Goal: Transaction & Acquisition: Purchase product/service

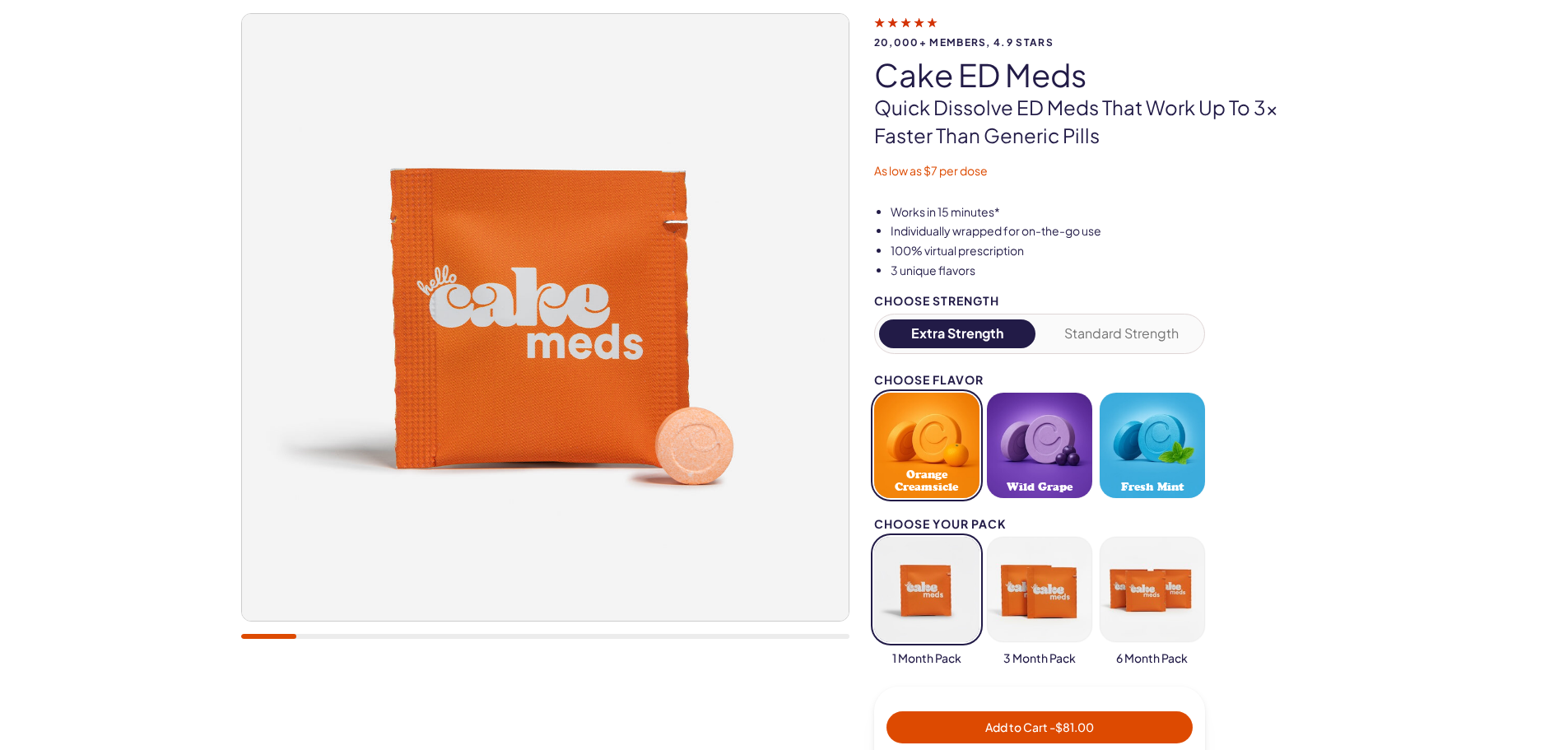
scroll to position [165, 0]
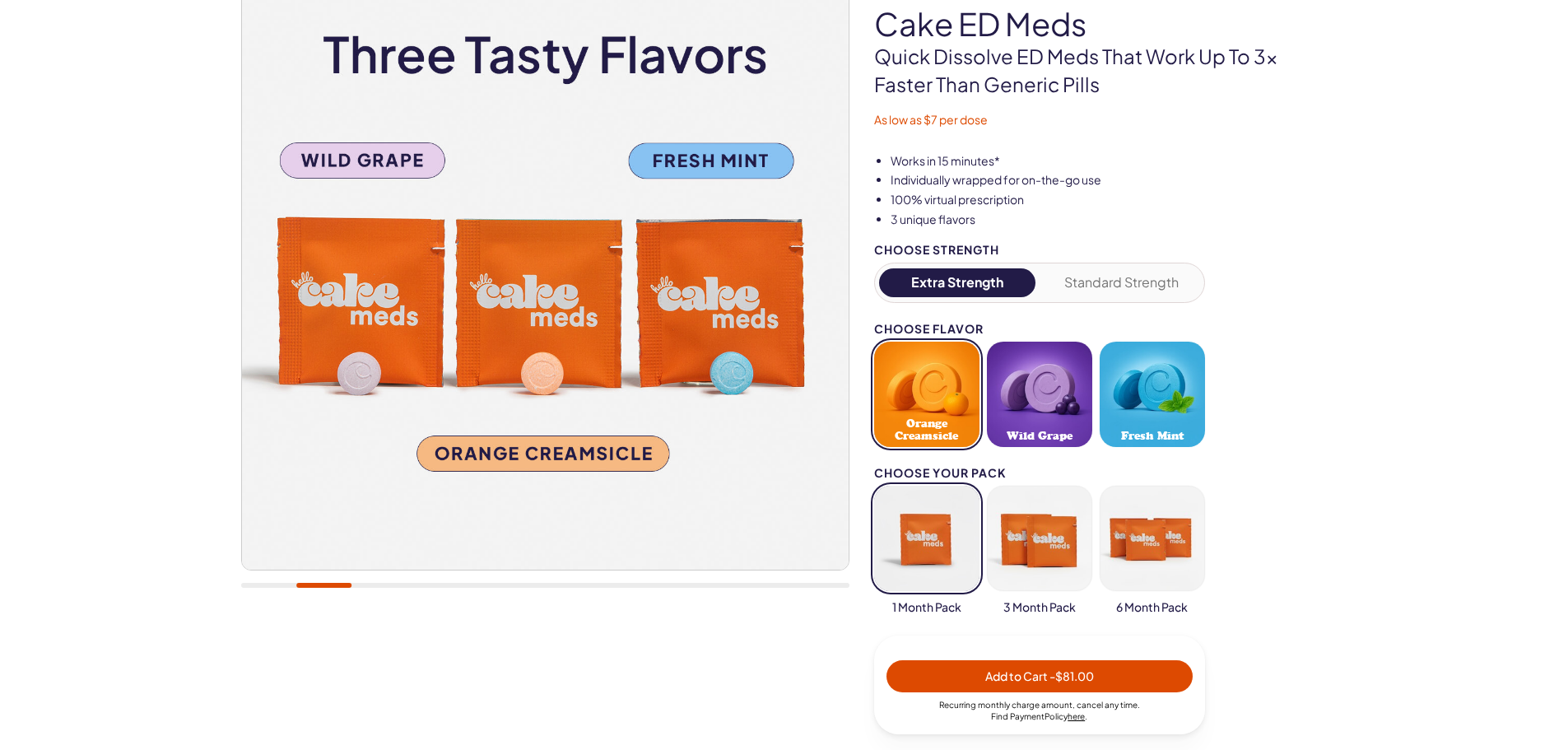
click at [1041, 390] on button "Wild Grape" at bounding box center [1039, 394] width 105 height 105
click at [932, 555] on button "button" at bounding box center [927, 539] width 105 height 105
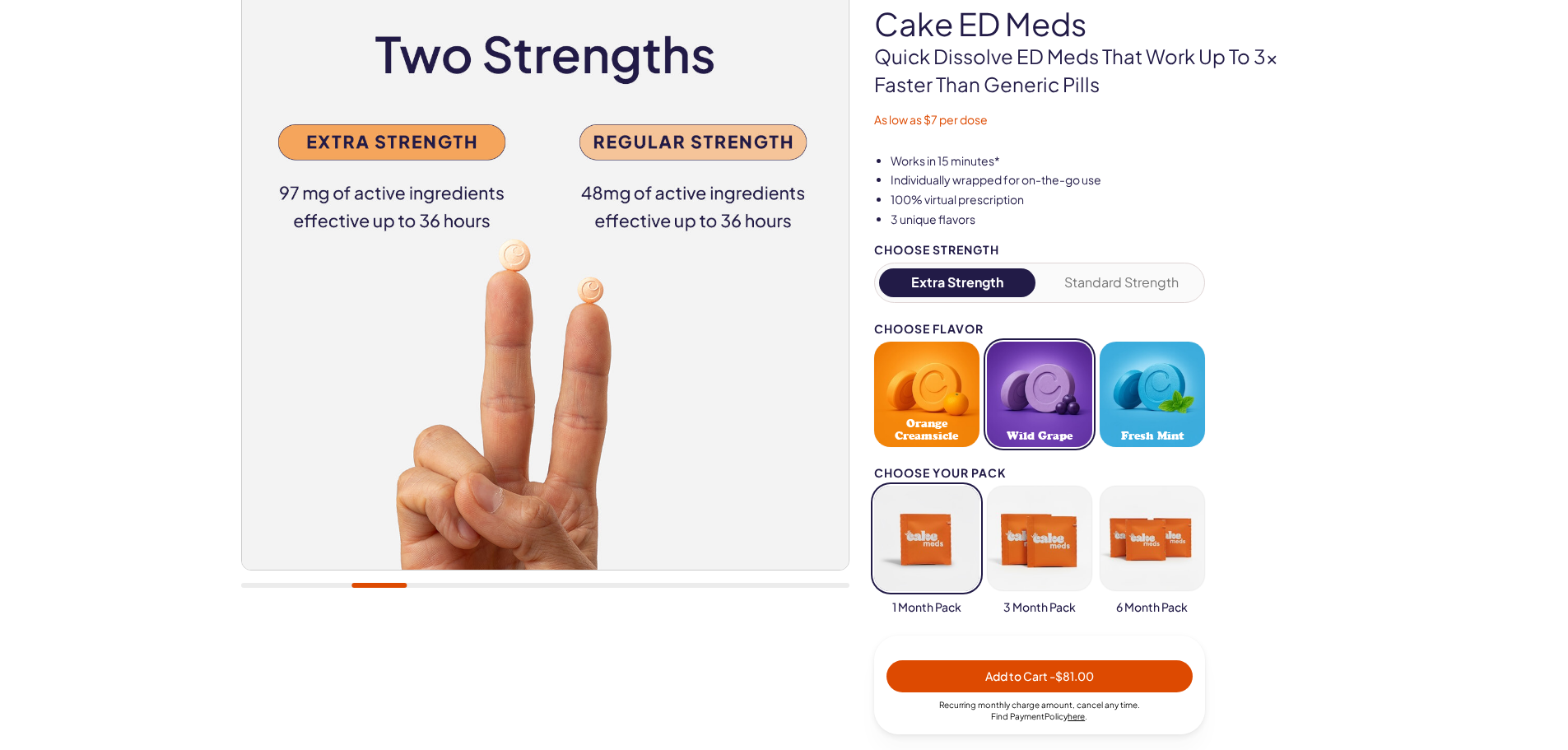
click at [1093, 278] on button "Standard Strength" at bounding box center [1121, 282] width 157 height 28
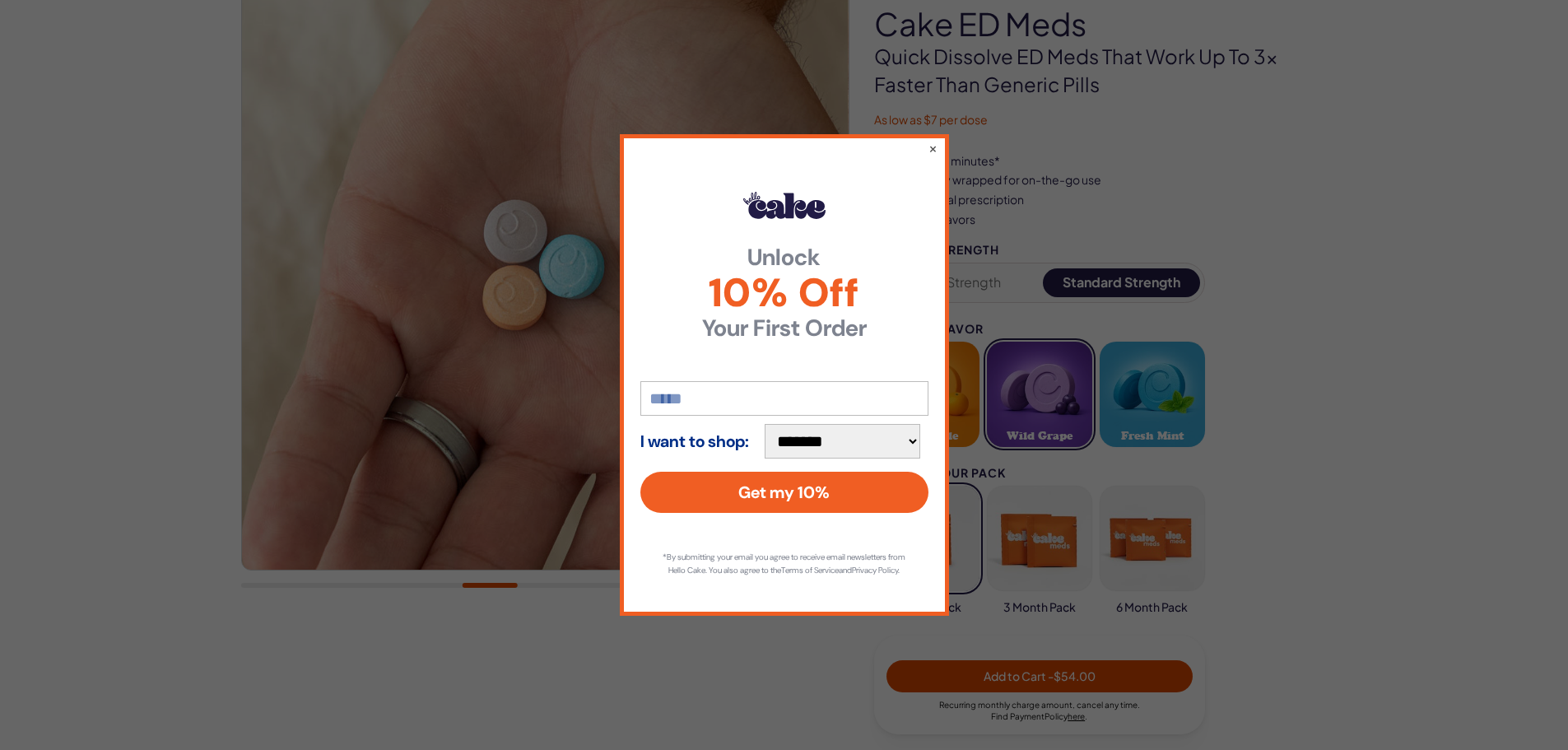
click at [837, 445] on select "**********" at bounding box center [842, 441] width 155 height 35
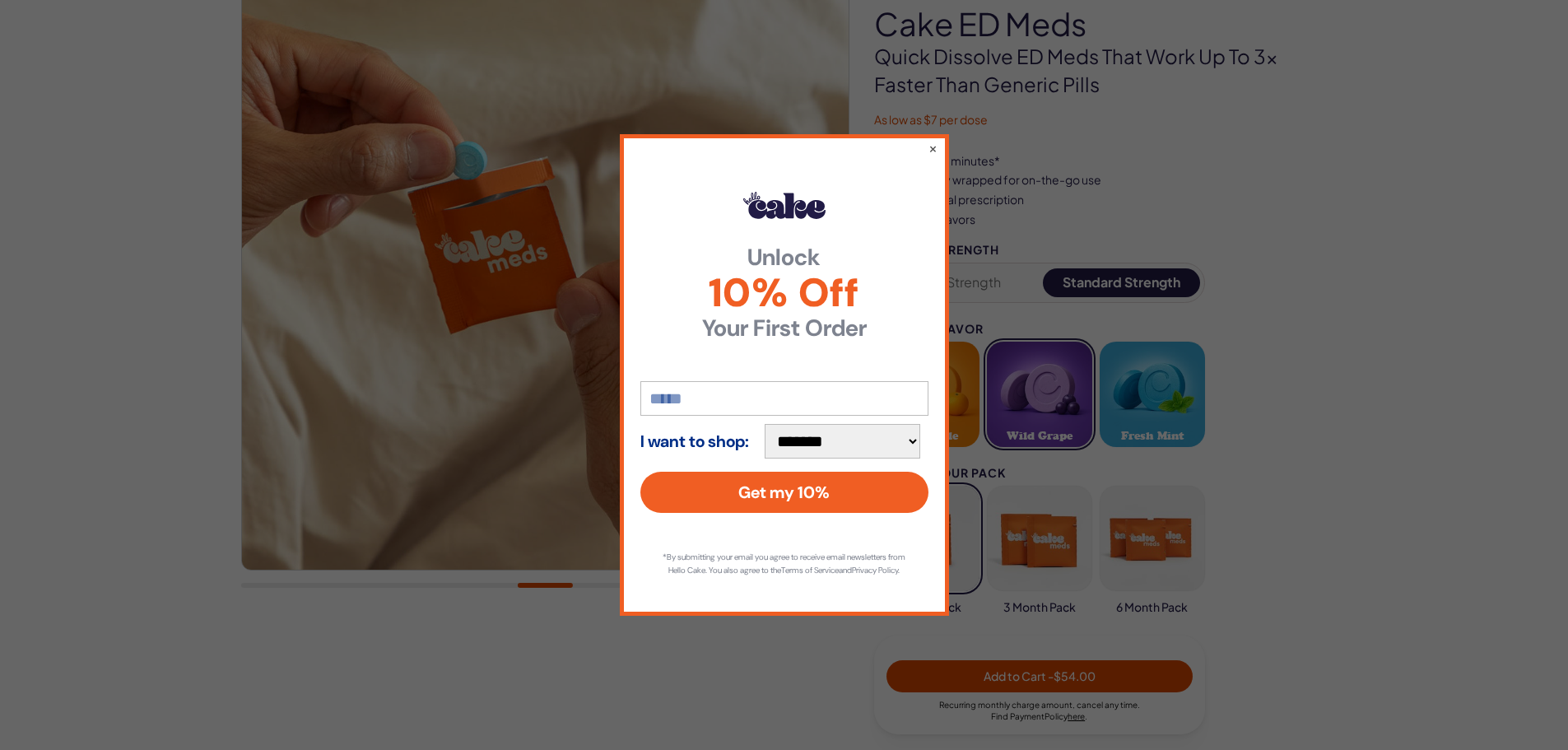
click at [692, 394] on input "email" at bounding box center [784, 399] width 288 height 35
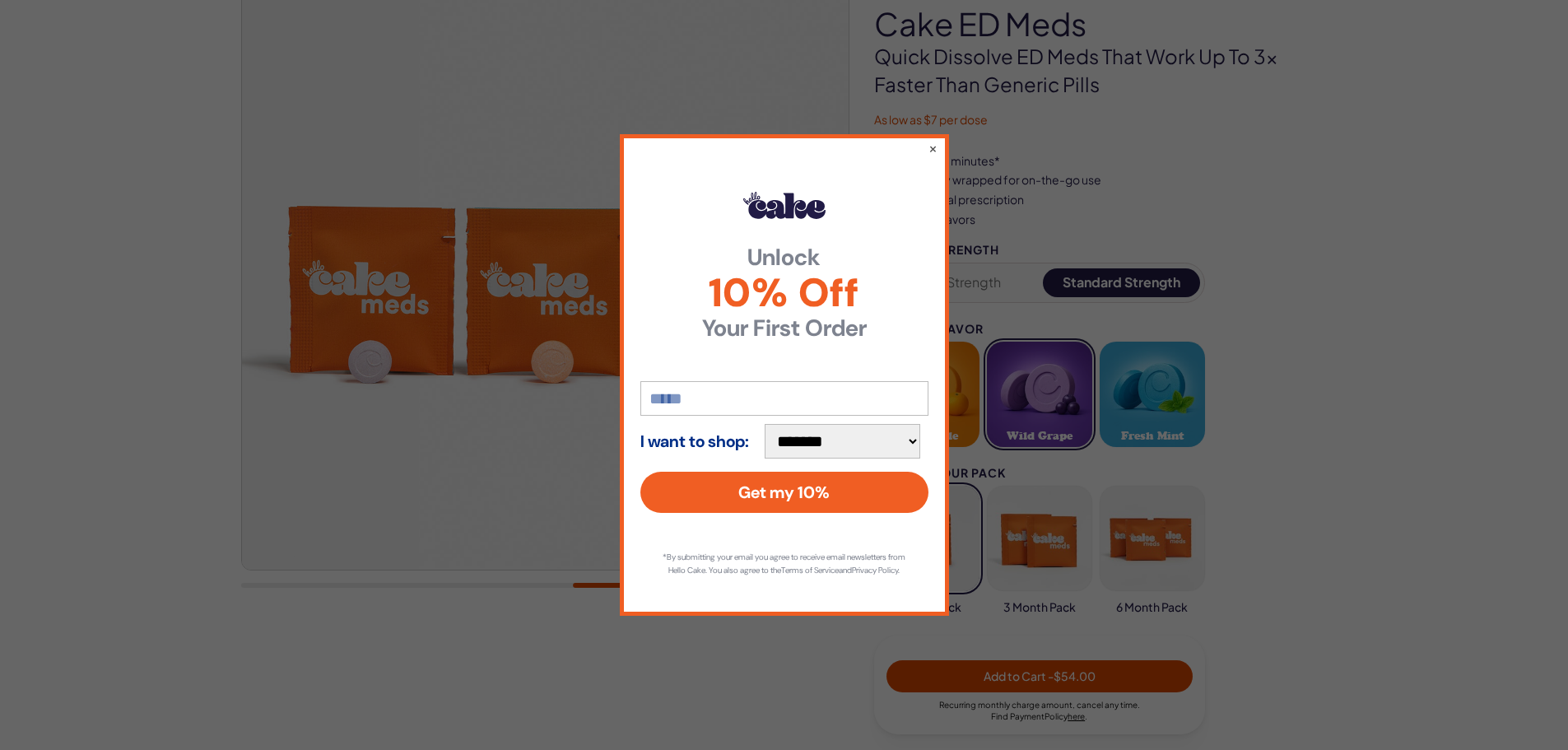
type input "*"
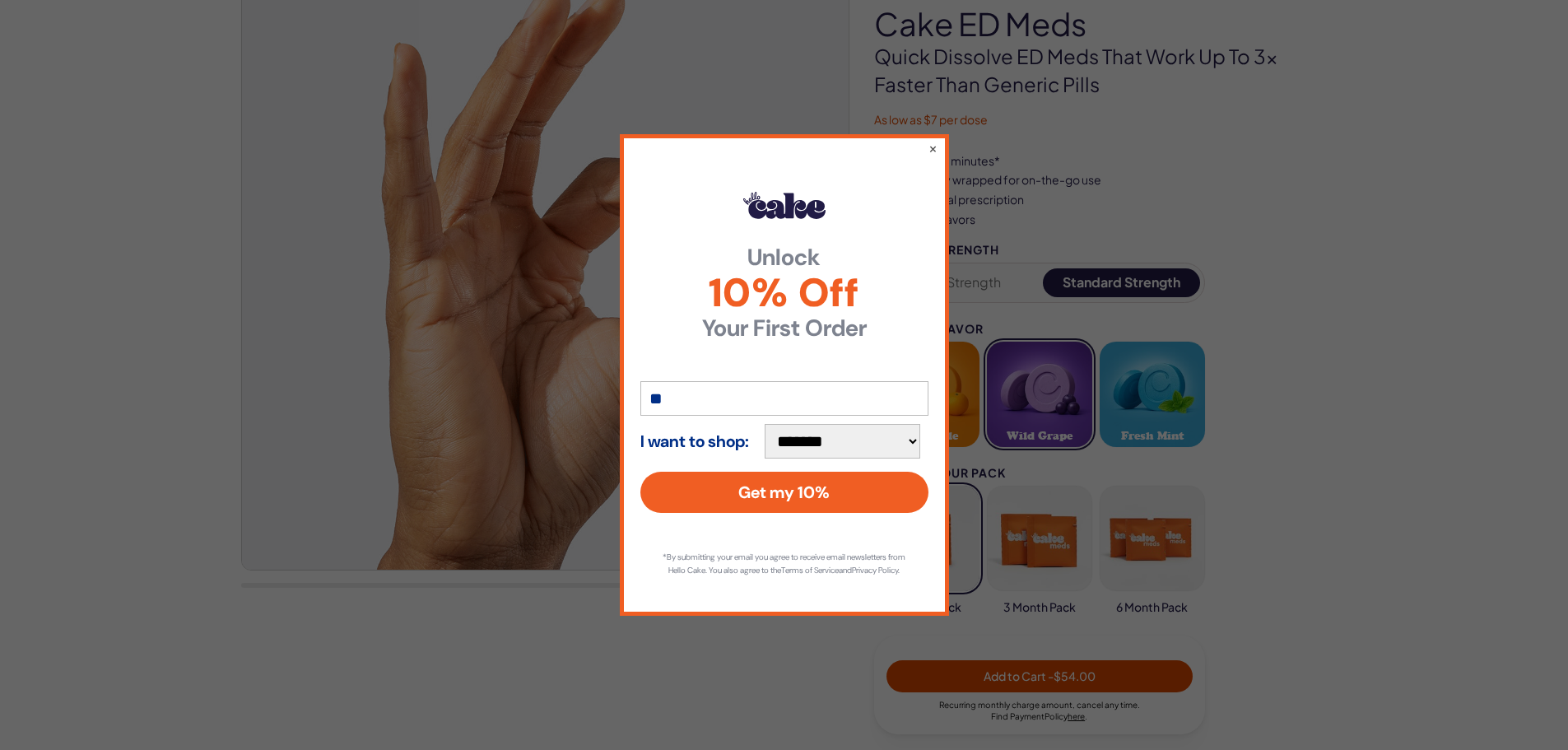
type input "*"
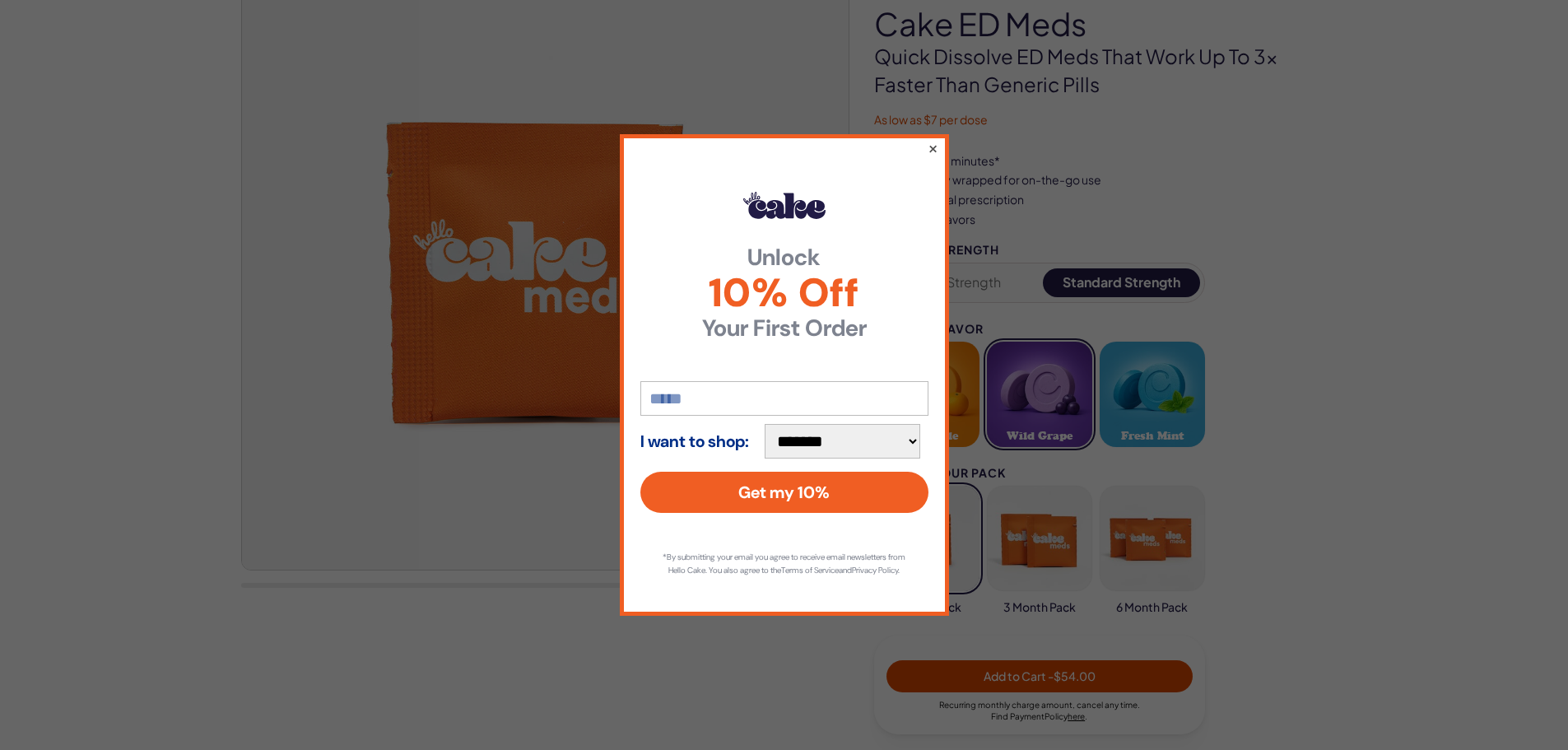
click at [930, 143] on button "×" at bounding box center [932, 148] width 10 height 20
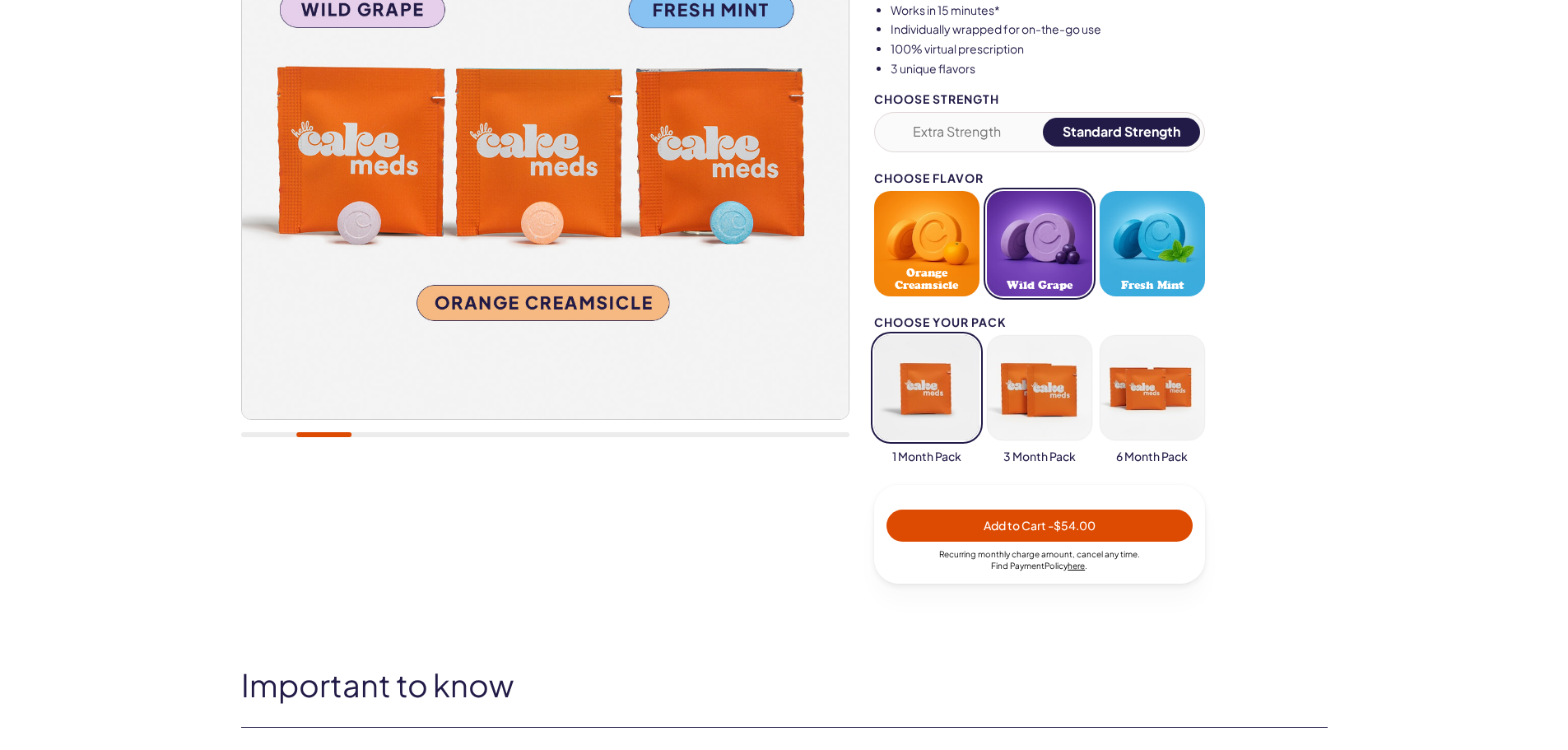
scroll to position [0, 0]
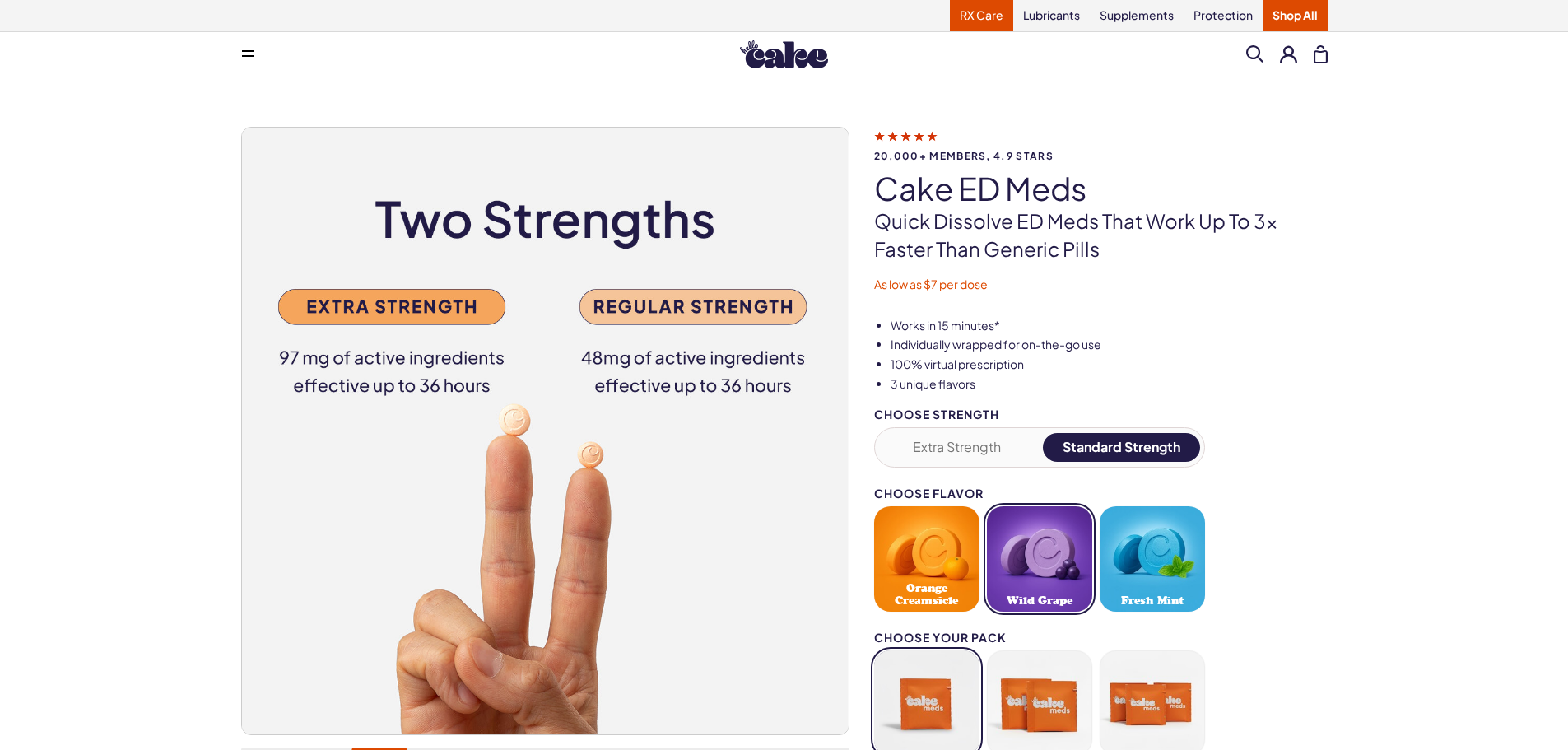
click at [993, 12] on link "RX Care" at bounding box center [981, 16] width 63 height 31
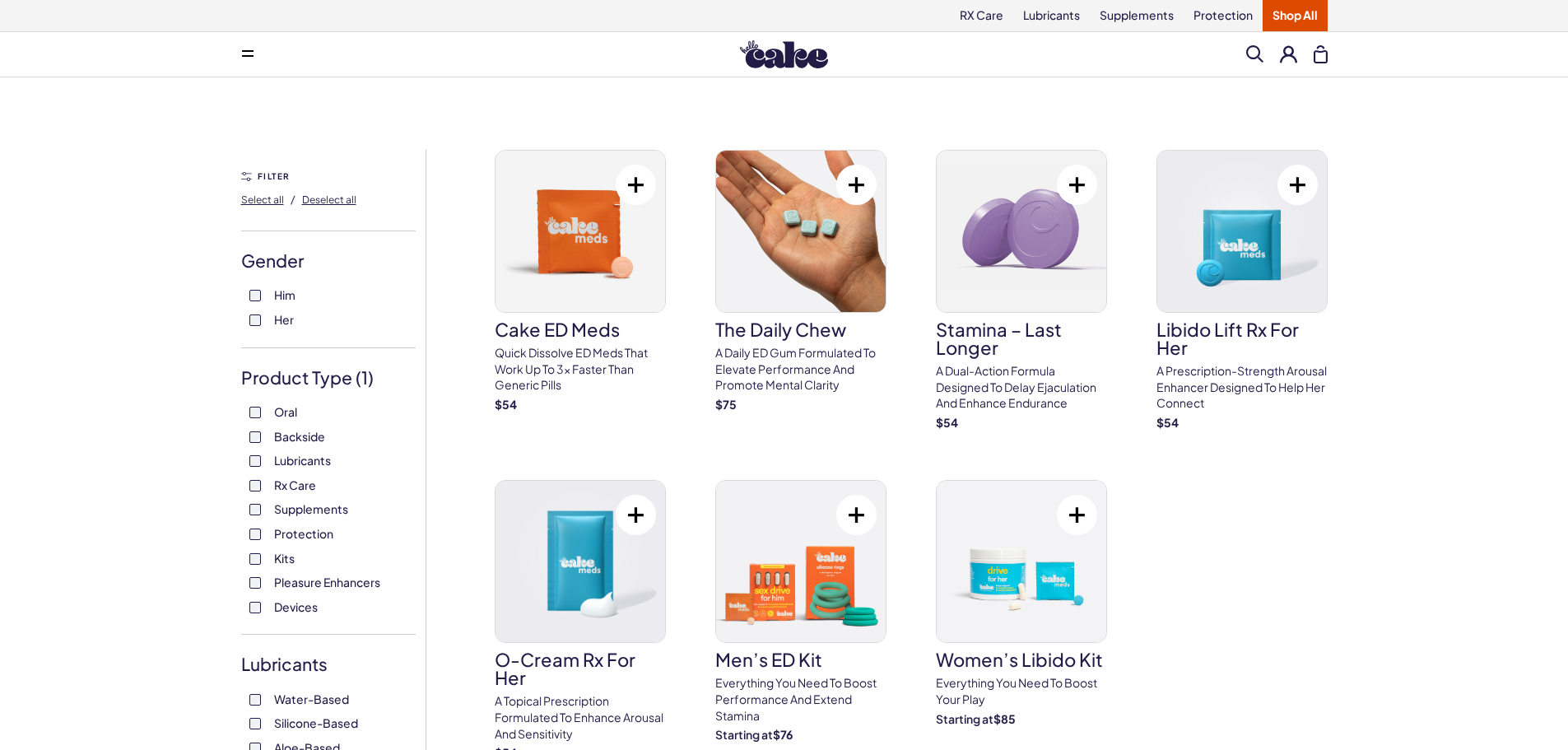
scroll to position [82, 0]
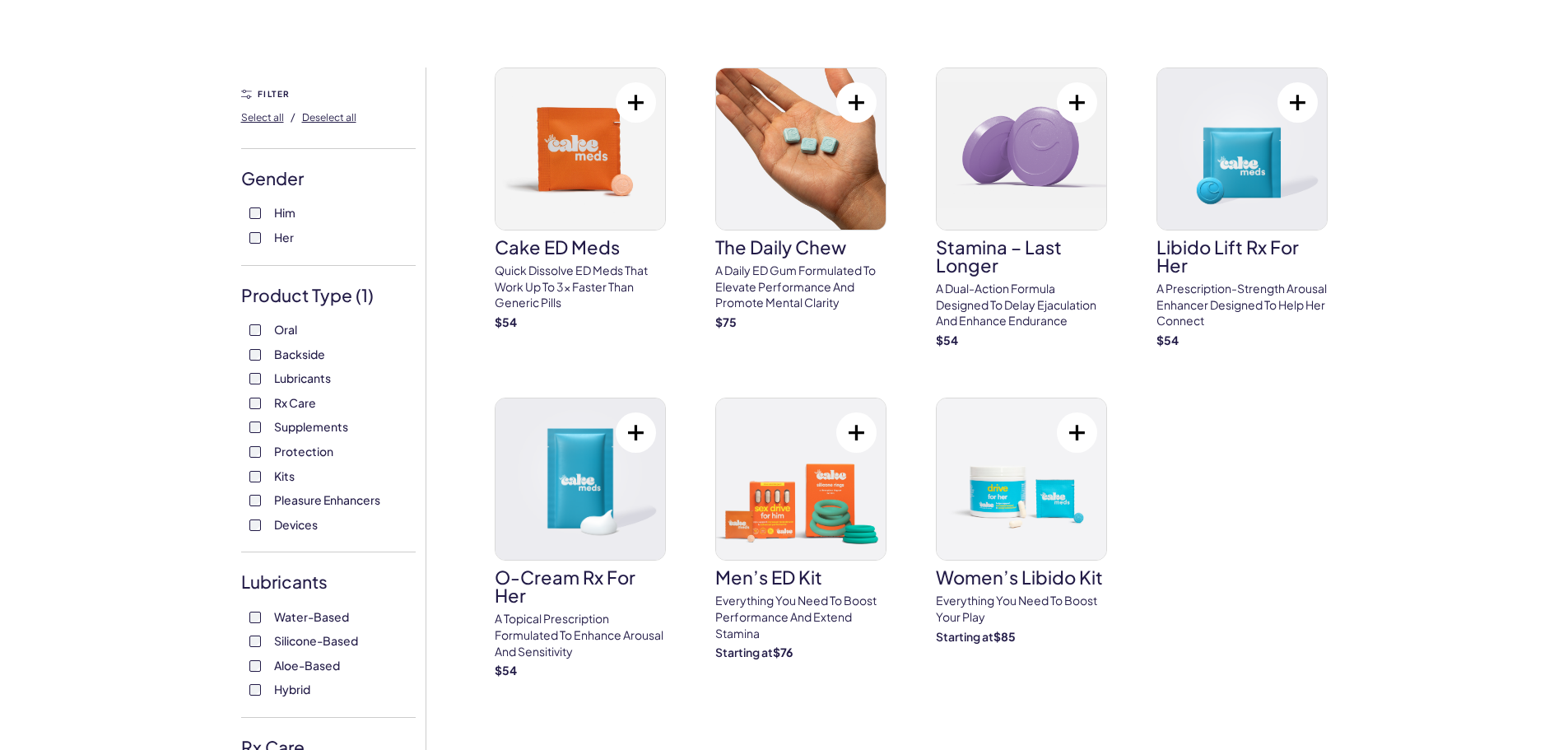
click at [1303, 432] on div "Cake ED Meds Quick dissolve ED Meds that work up to 3x faster than generic pill…" at bounding box center [910, 373] width 833 height 612
click at [773, 302] on p "A Daily ED Gum Formulated To Elevate Performance And Promote Mental Clarity" at bounding box center [801, 287] width 171 height 48
click at [1326, 481] on div "Cake ED Meds Quick dissolve ED Meds that work up to 3x faster than generic pill…" at bounding box center [910, 373] width 833 height 612
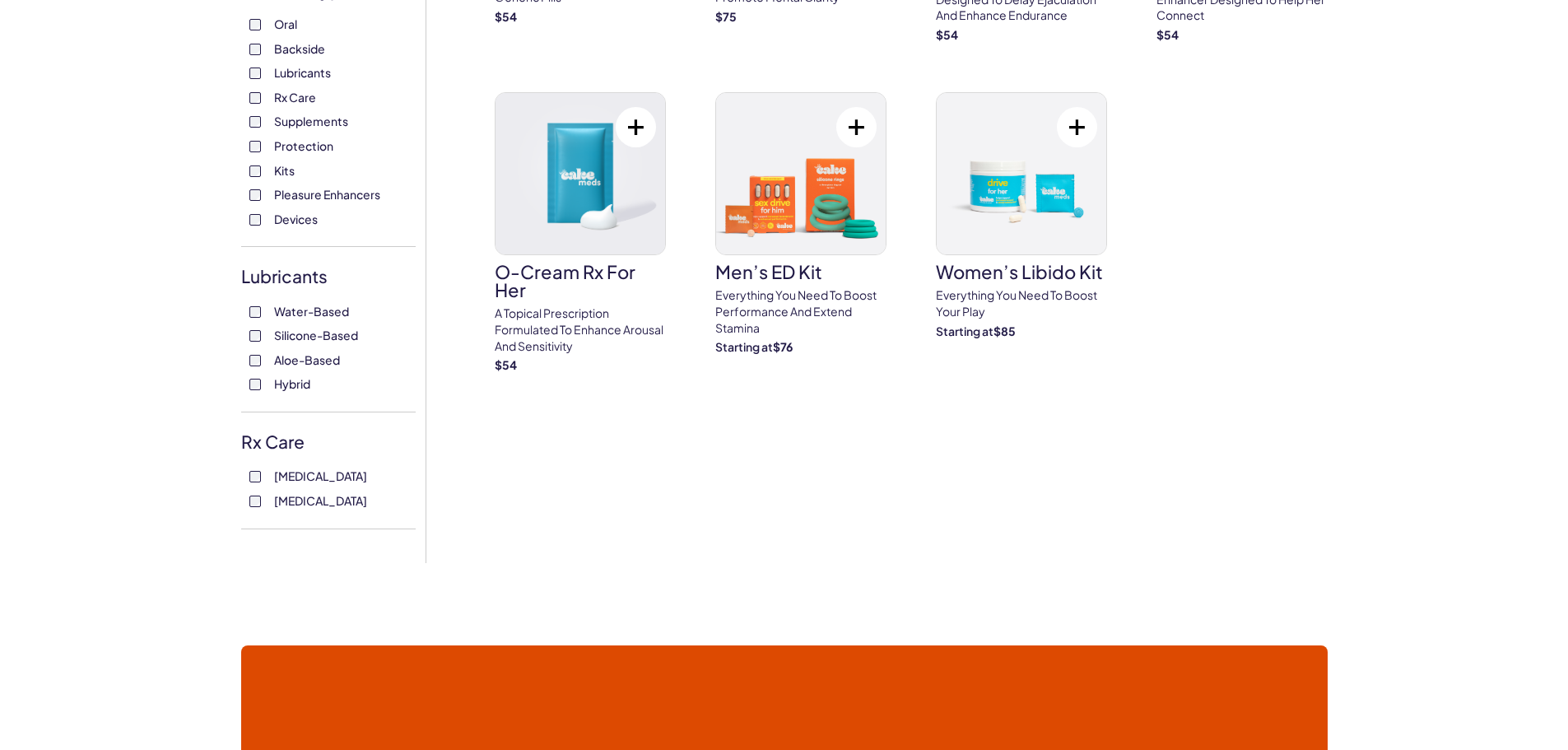
scroll to position [412, 0]
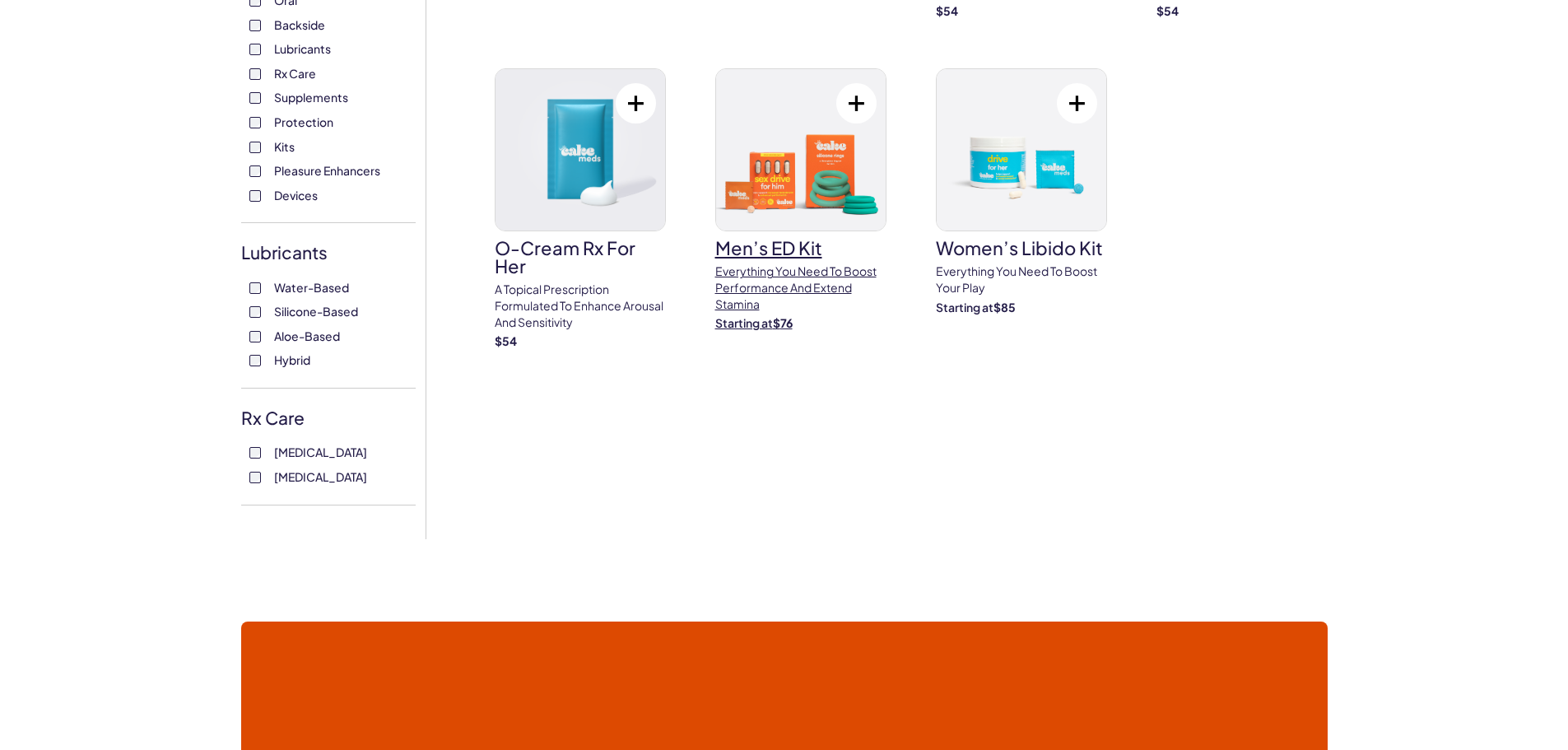
click at [733, 247] on h3 "Men’s ED Kit" at bounding box center [801, 248] width 171 height 18
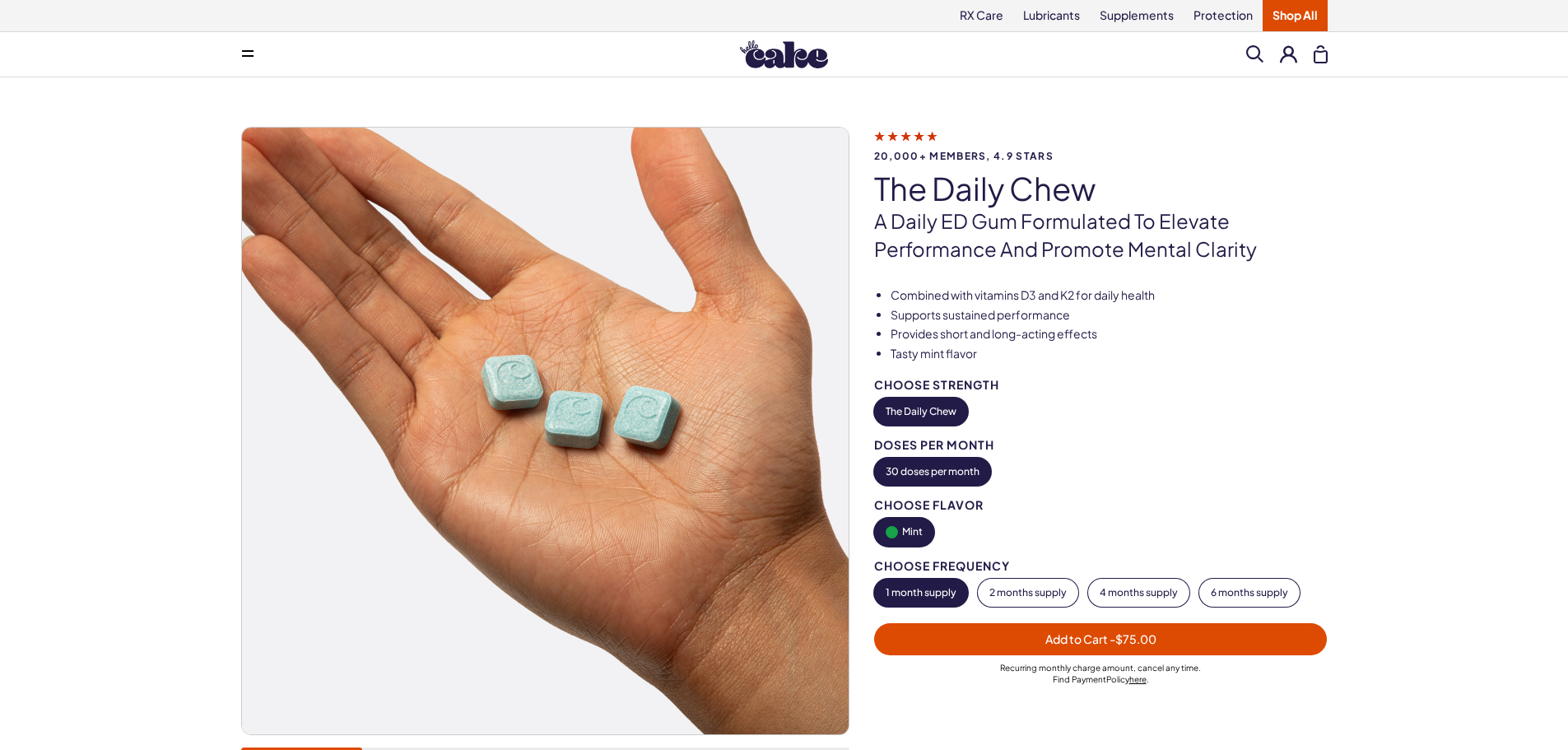
click at [134, 434] on div "20,000+ members, 4.9 stars The Daily Chew A Daily ED Gum Formulated To Elevate …" at bounding box center [784, 448] width 1568 height 741
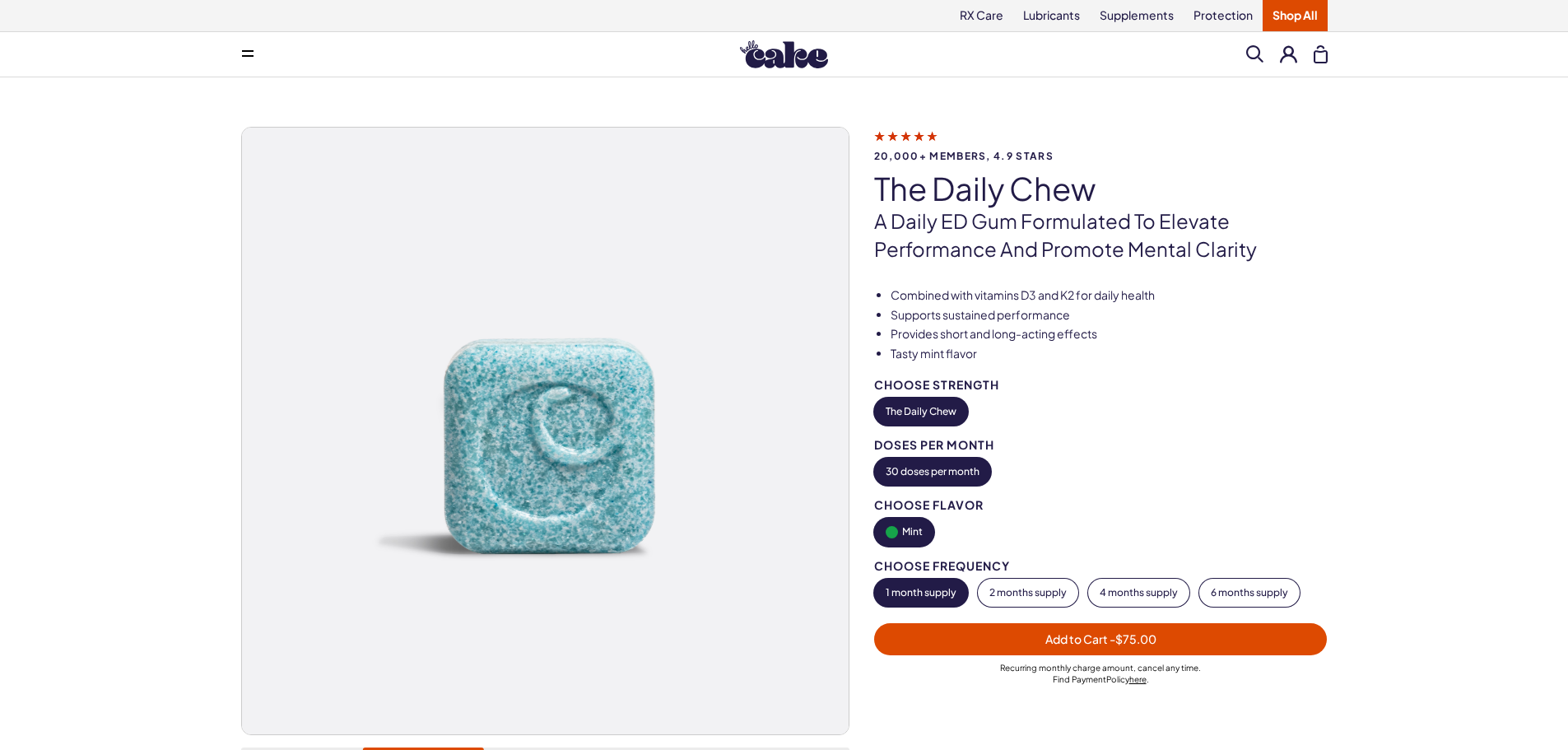
click at [134, 434] on div "20,000+ members, 4.9 stars The Daily Chew A Daily ED Gum Formulated To Elevate …" at bounding box center [784, 448] width 1568 height 741
click at [1470, 402] on div "20,000+ members, 4.9 stars The Daily Chew A Daily ED Gum Formulated To Elevate …" at bounding box center [784, 448] width 1568 height 741
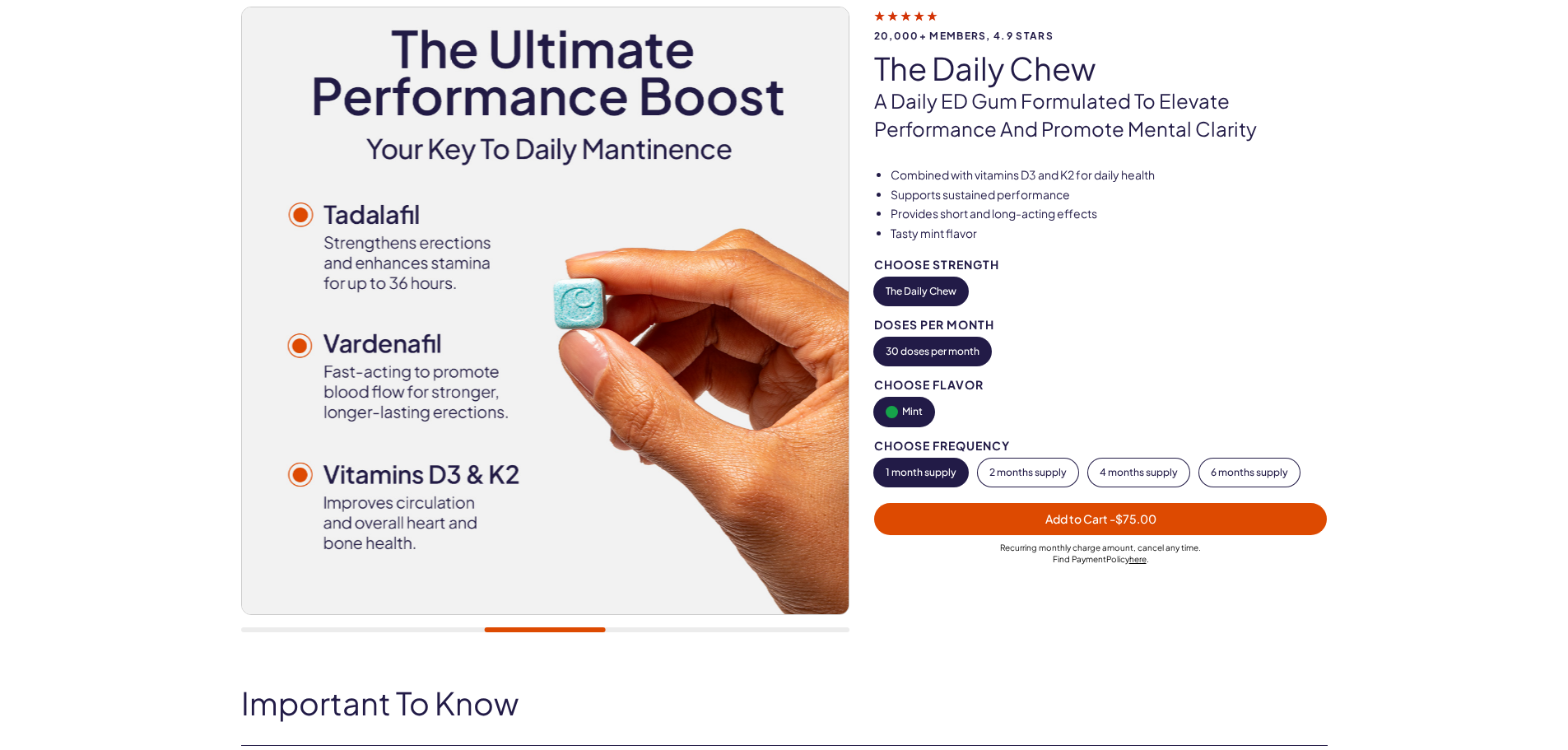
scroll to position [82, 0]
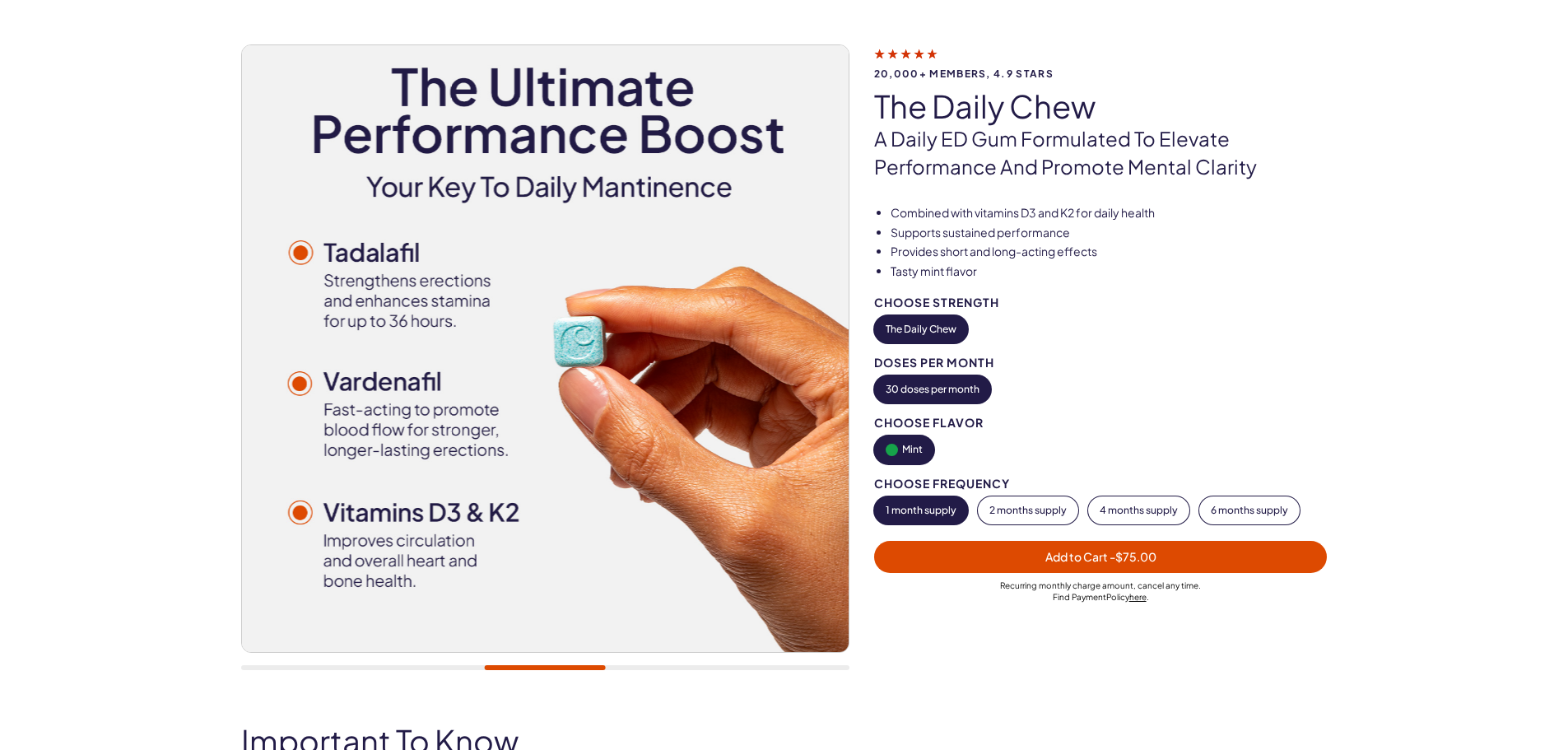
click at [1461, 367] on div "20,000+ members, 4.9 stars The Daily Chew A Daily ED Gum Formulated To Elevate …" at bounding box center [784, 365] width 1568 height 741
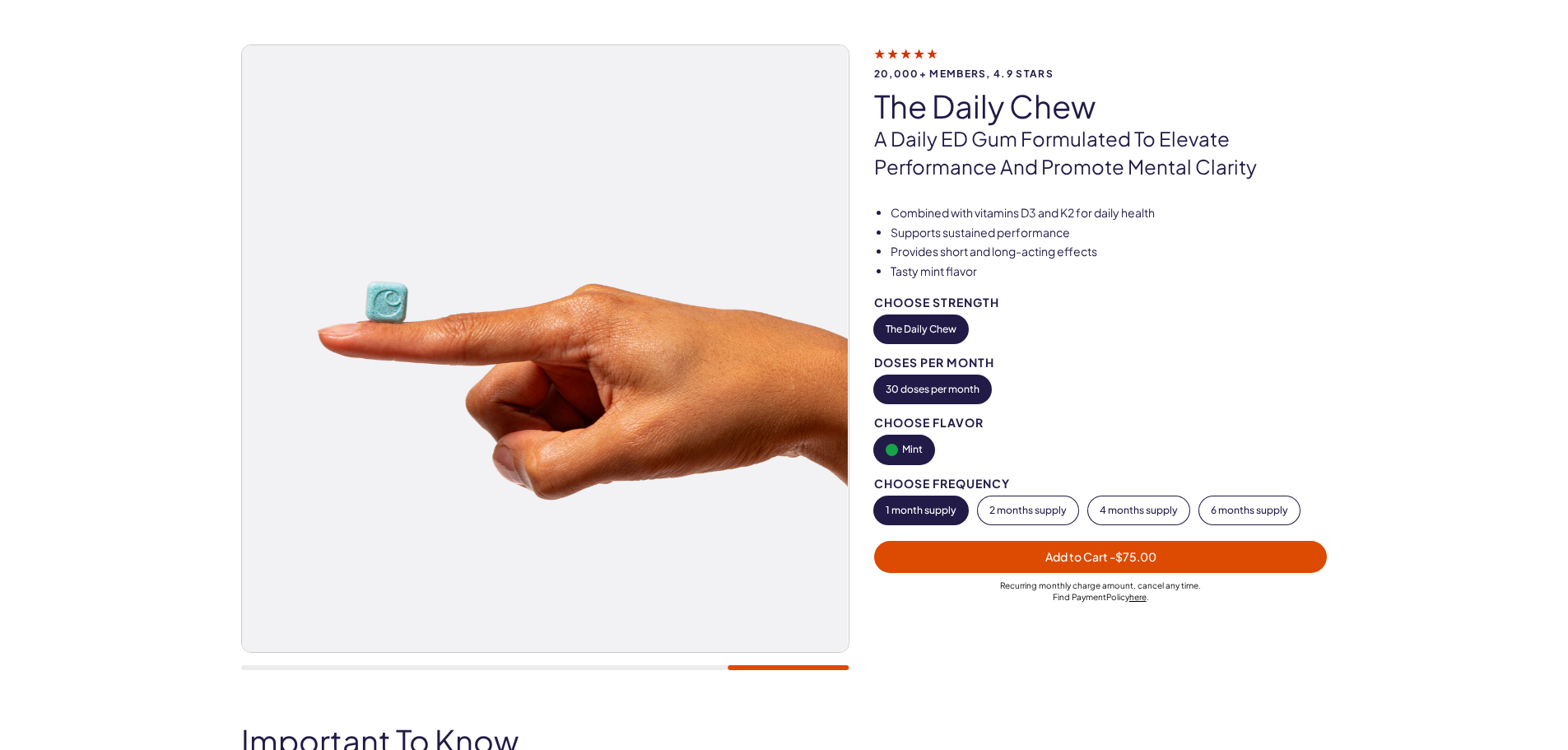
click at [1477, 364] on div "20,000+ members, 4.9 stars The Daily Chew A Daily ED Gum Formulated To Elevate …" at bounding box center [784, 365] width 1568 height 741
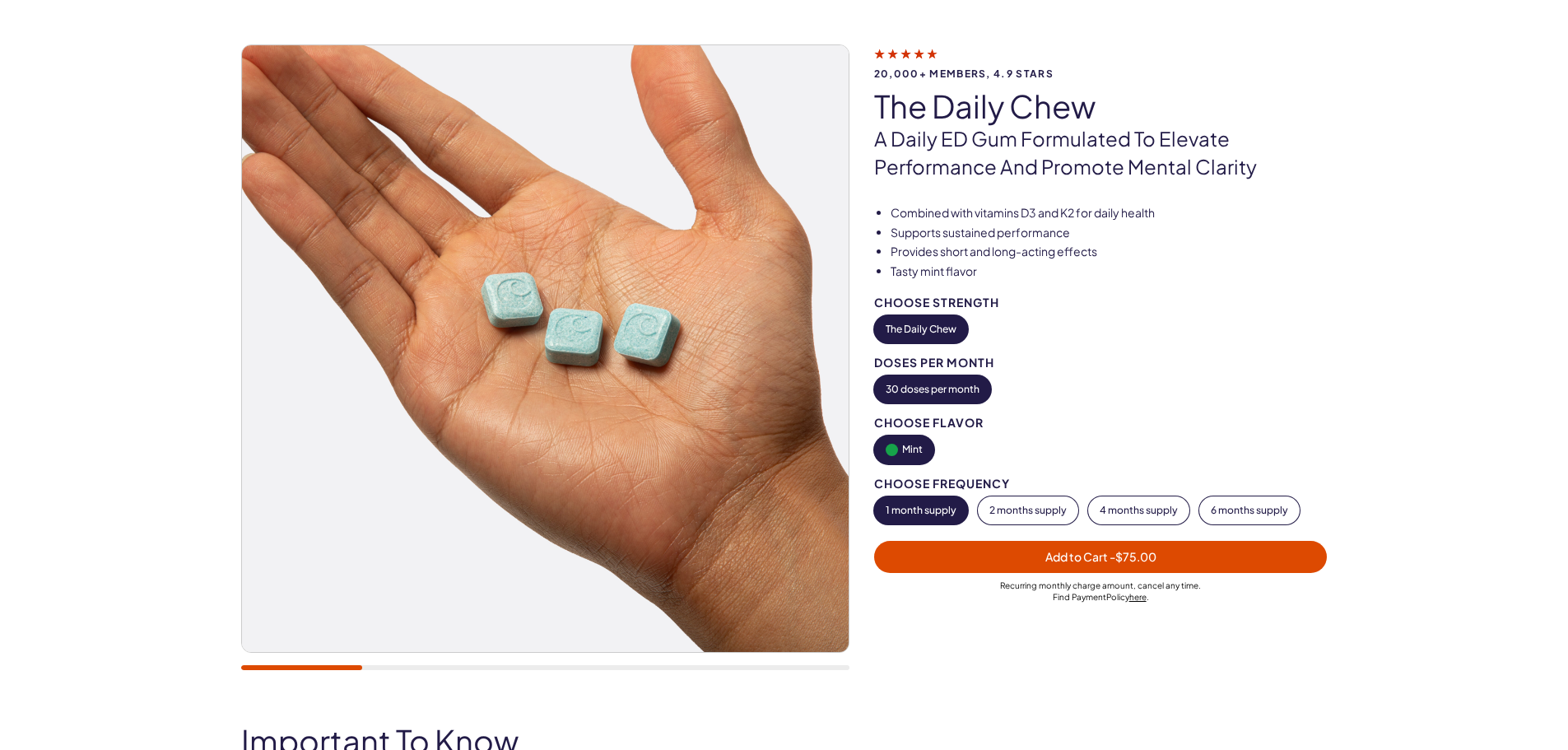
click at [1446, 361] on div "20,000+ members, 4.9 stars The Daily Chew A Daily ED Gum Formulated To Elevate …" at bounding box center [784, 365] width 1568 height 741
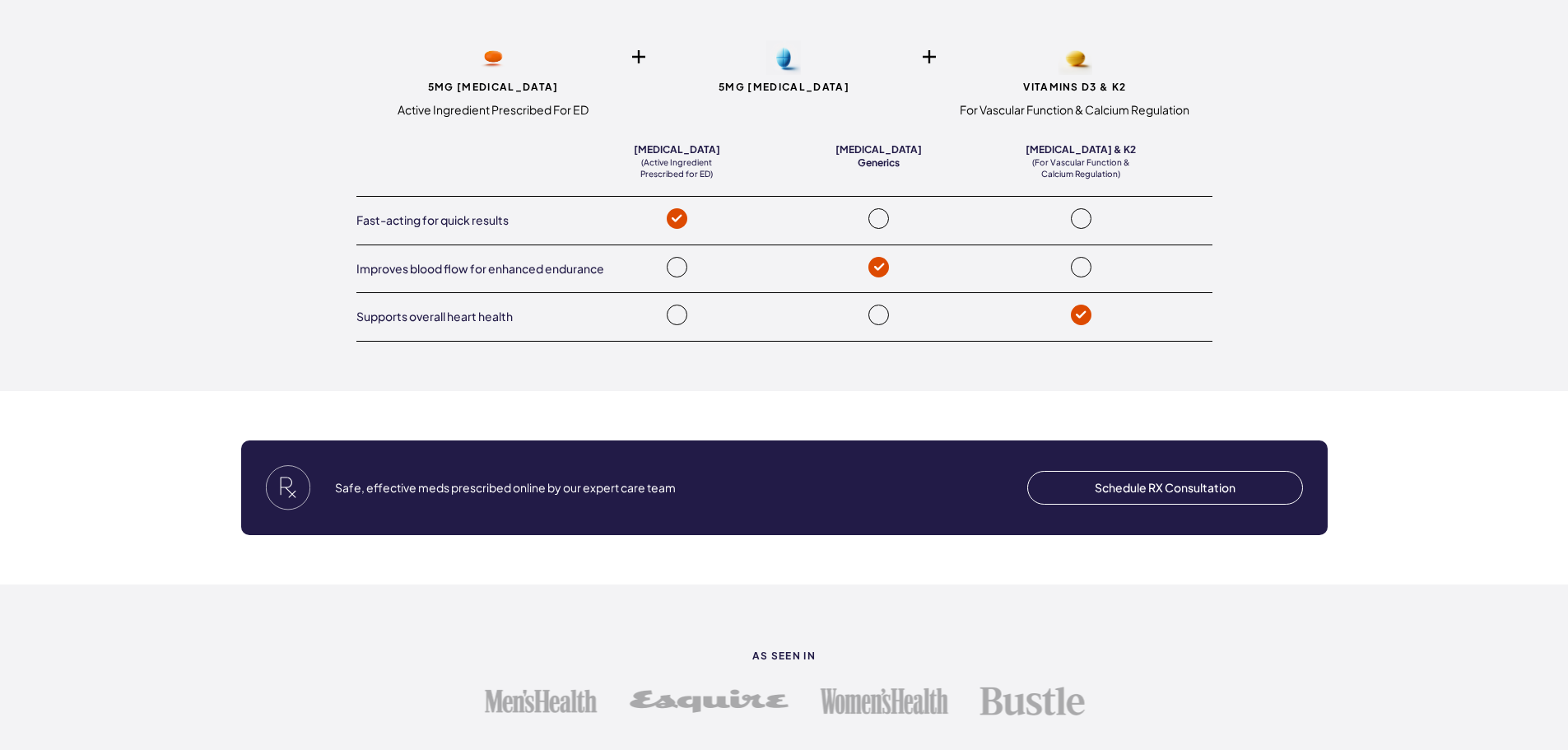
scroll to position [2634, 0]
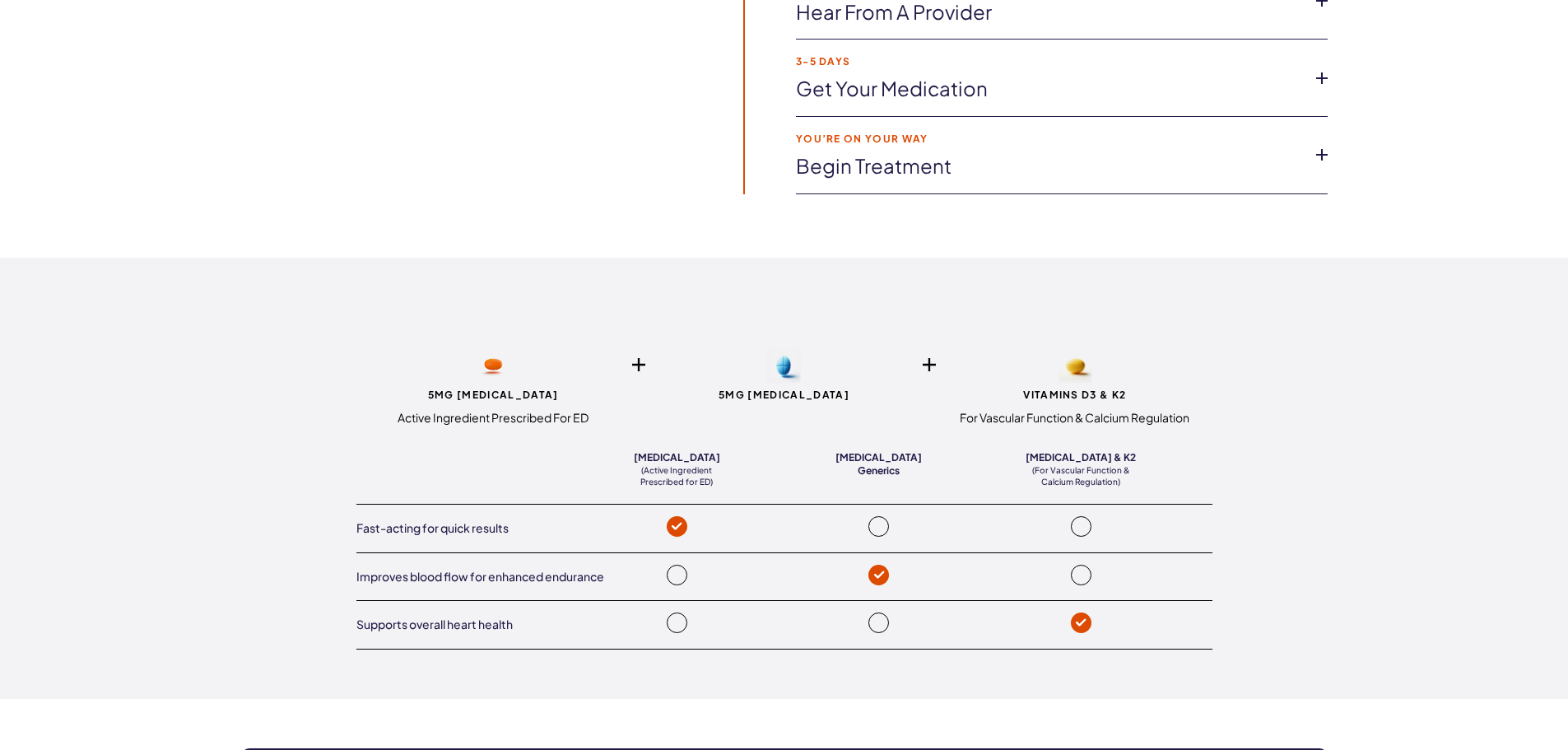
click at [182, 526] on div "5mg Vardenafil Active Ingredient Prescribed For ED 5mg tadalafil Vitamins D3 & …" at bounding box center [784, 478] width 1568 height 441
click at [1352, 502] on div "5mg Vardenafil Active Ingredient Prescribed For ED 5mg tadalafil Vitamins D3 & …" at bounding box center [784, 478] width 1568 height 441
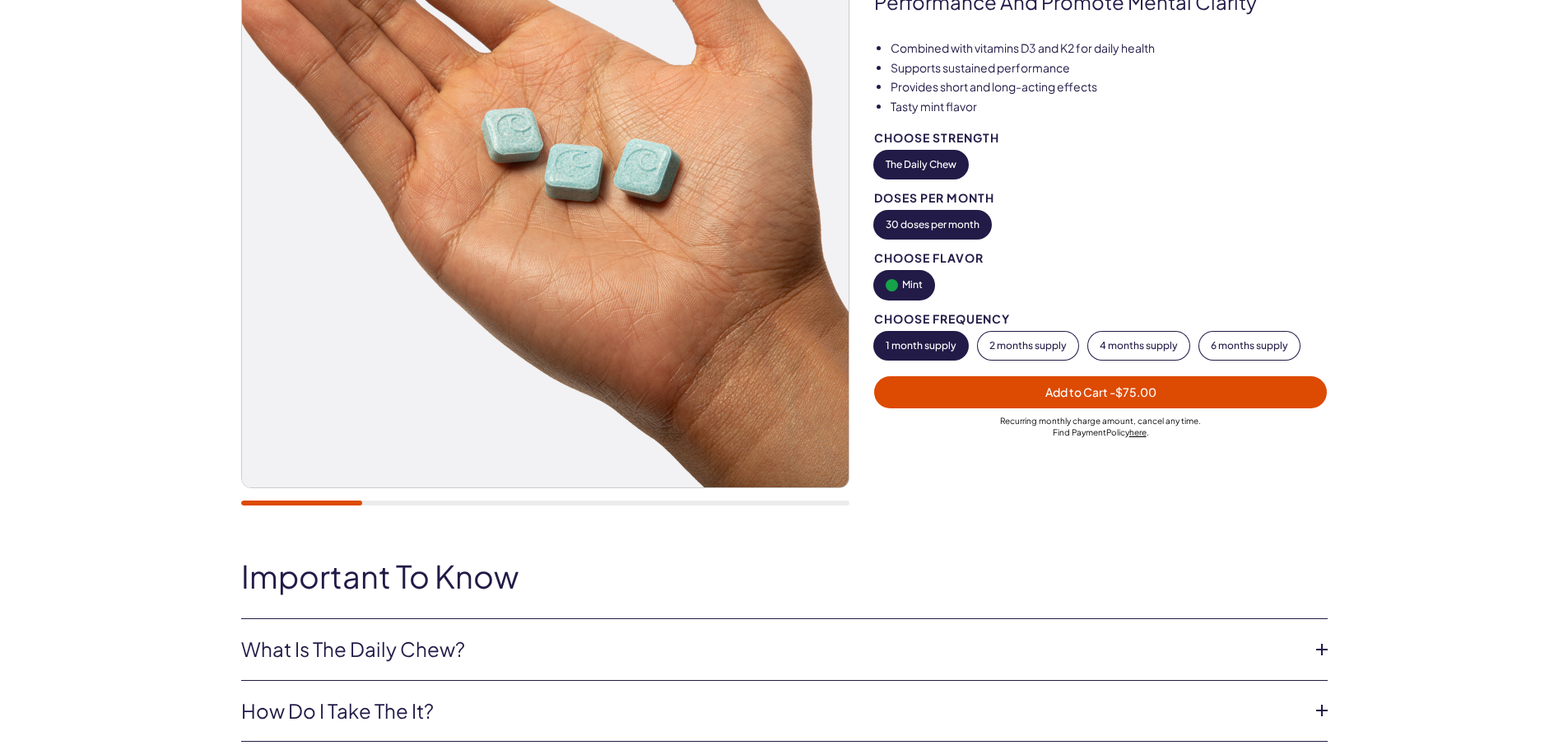
scroll to position [82, 0]
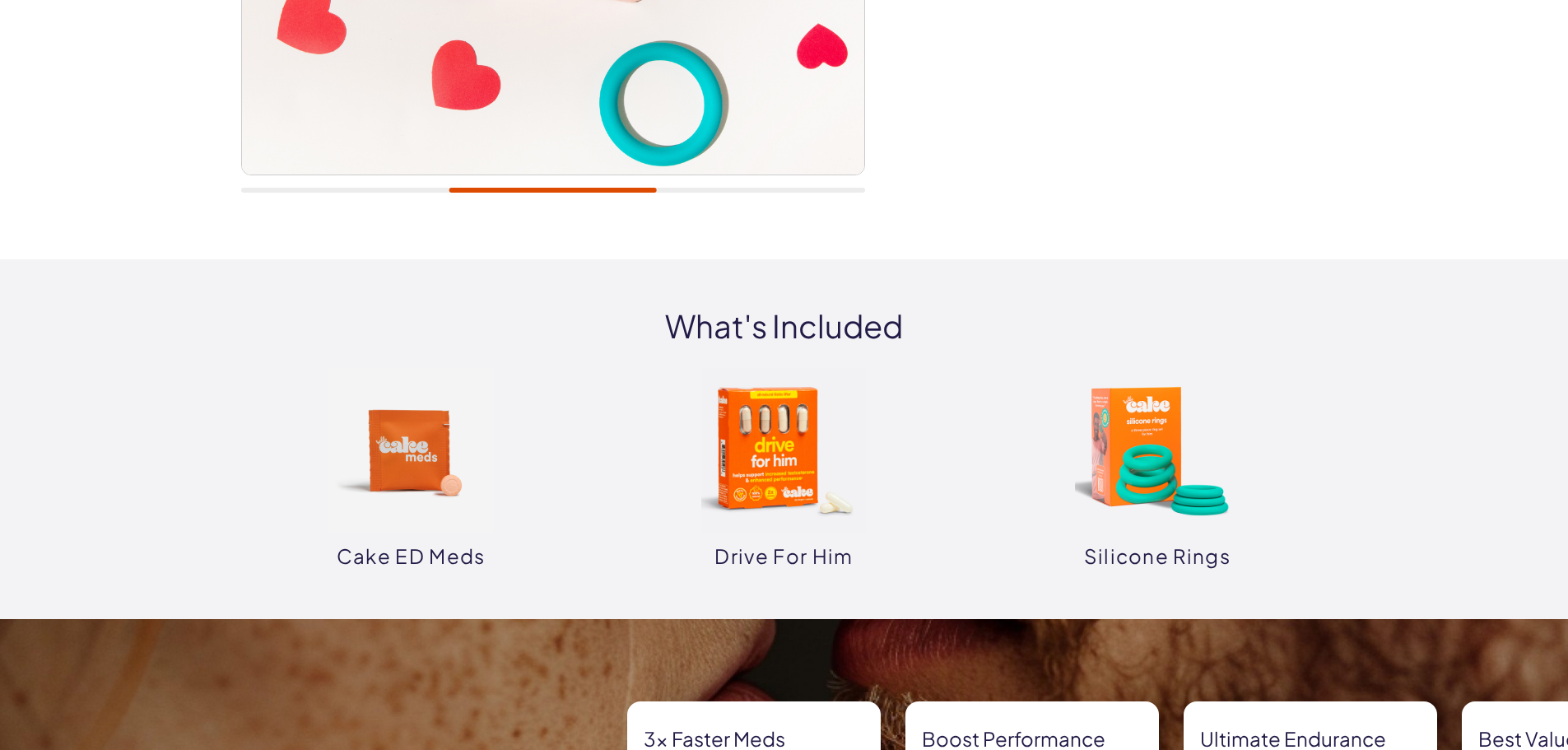
scroll to position [577, 0]
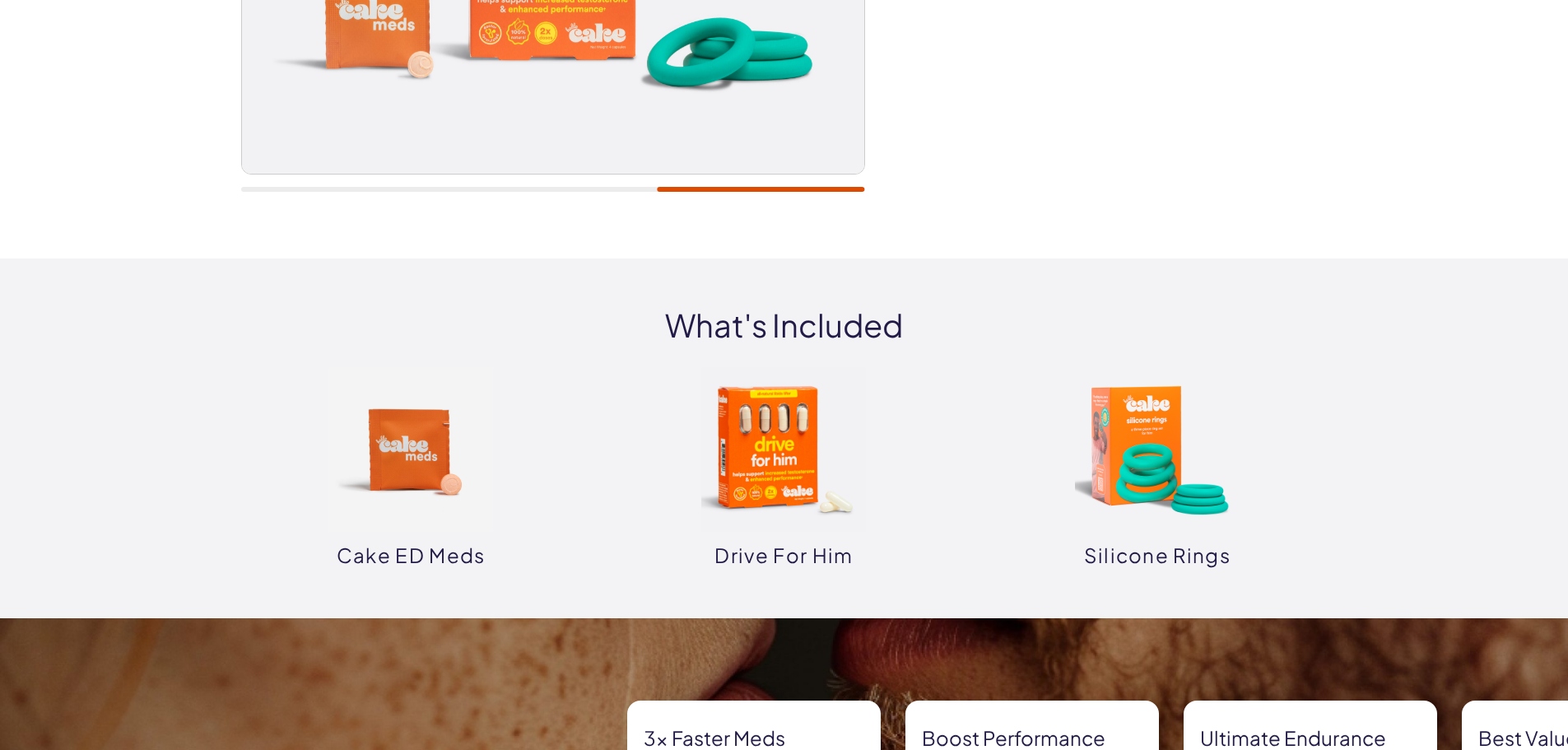
click at [790, 482] on img at bounding box center [784, 449] width 165 height 165
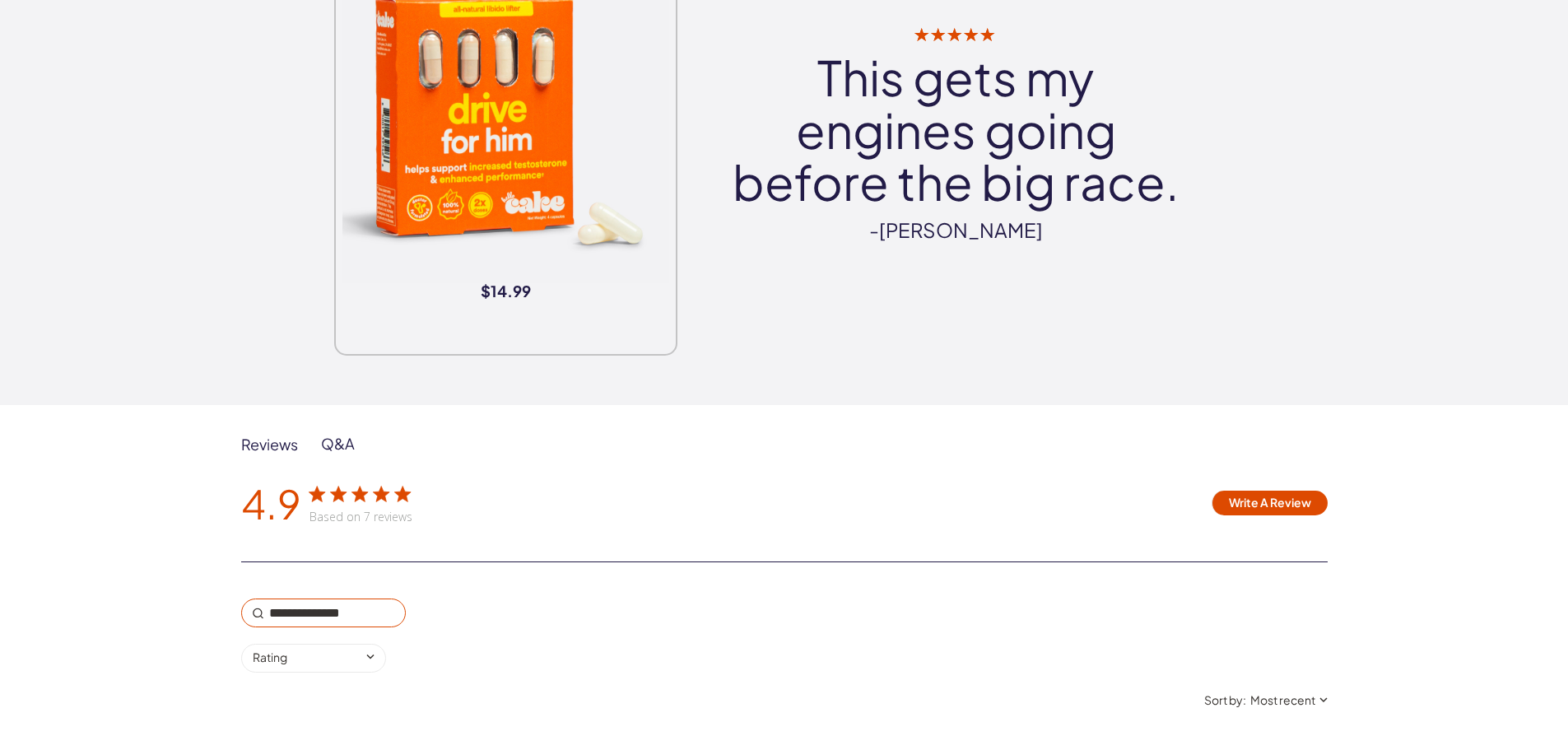
scroll to position [2469, 0]
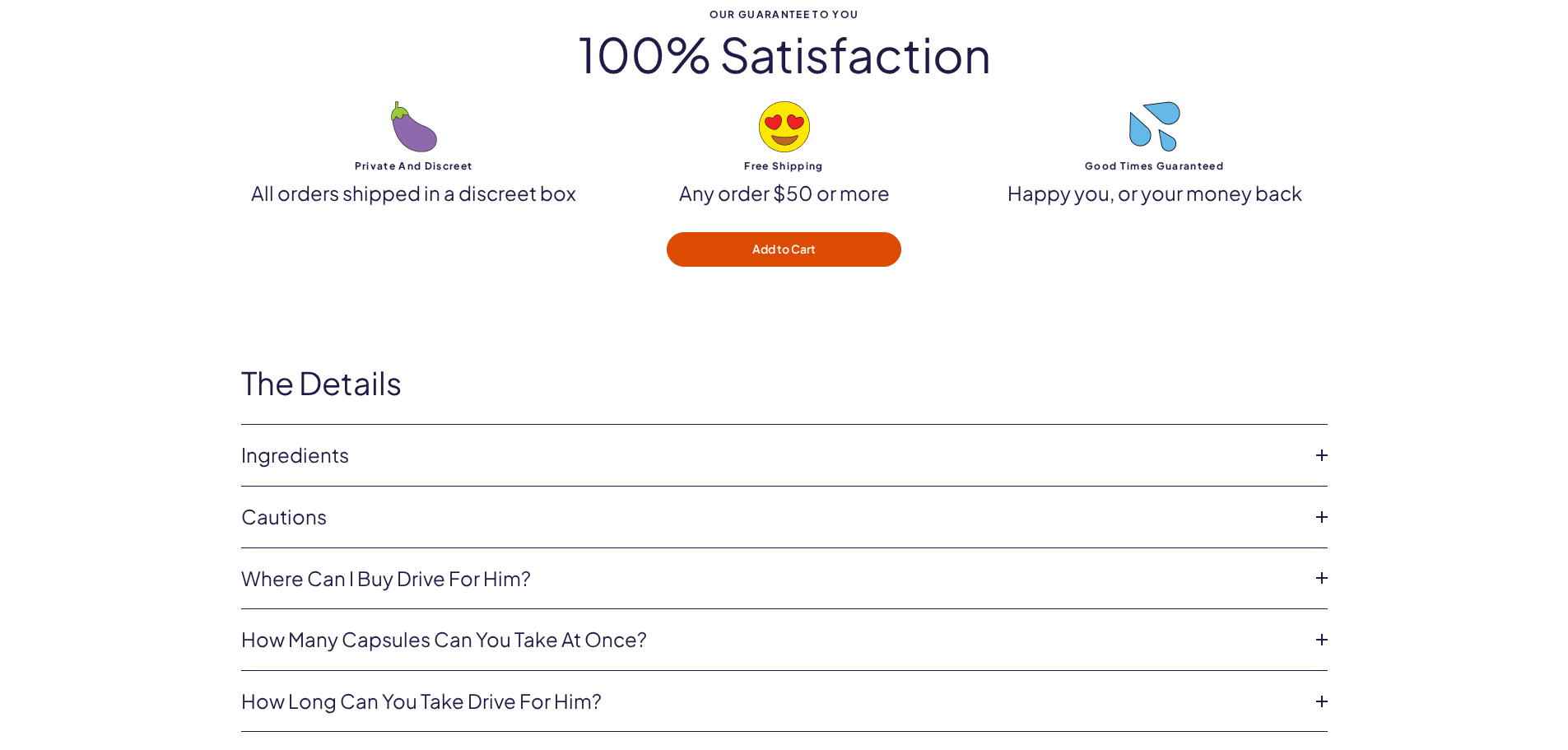
scroll to position [5268, 0]
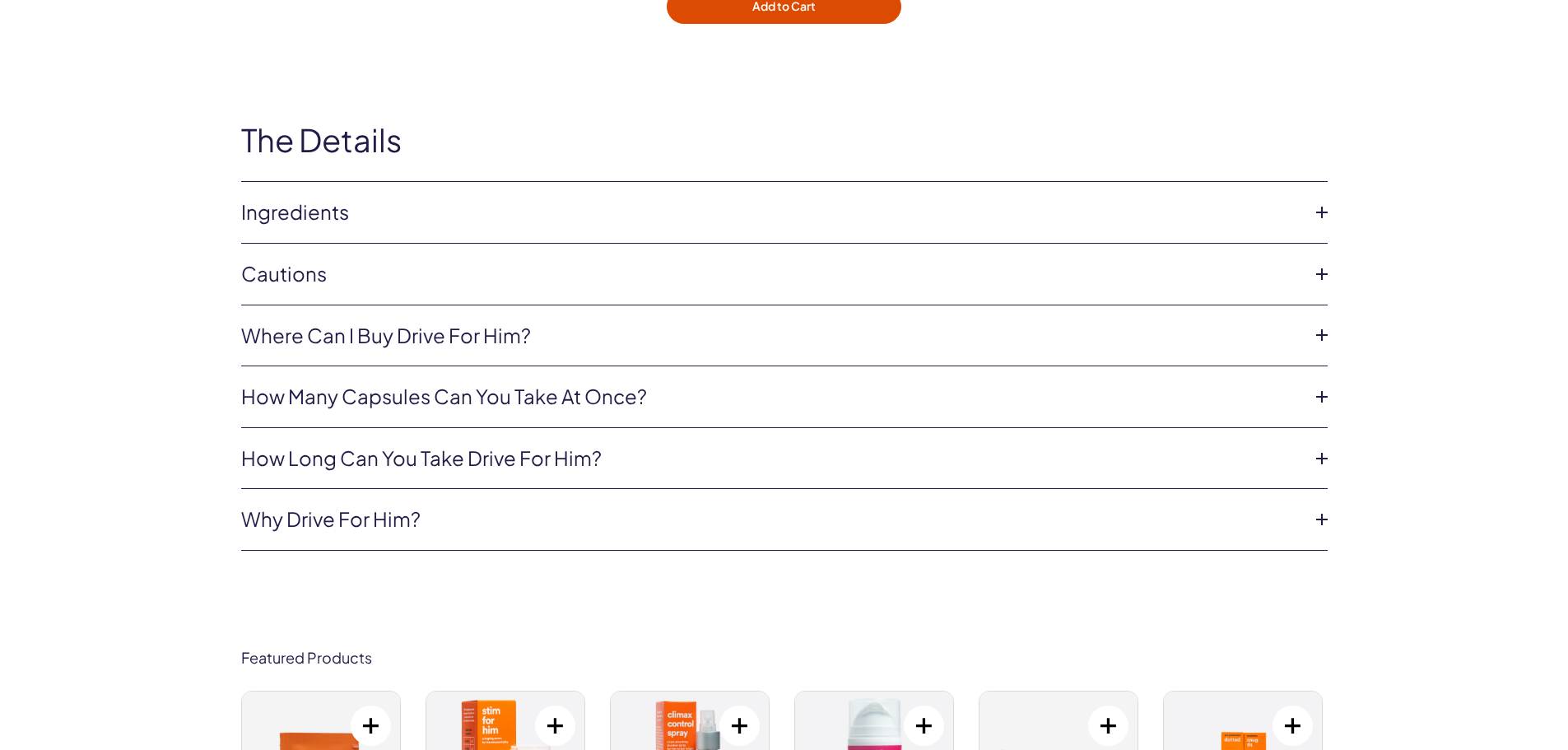
click at [356, 199] on link "Ingredients" at bounding box center [771, 212] width 1060 height 28
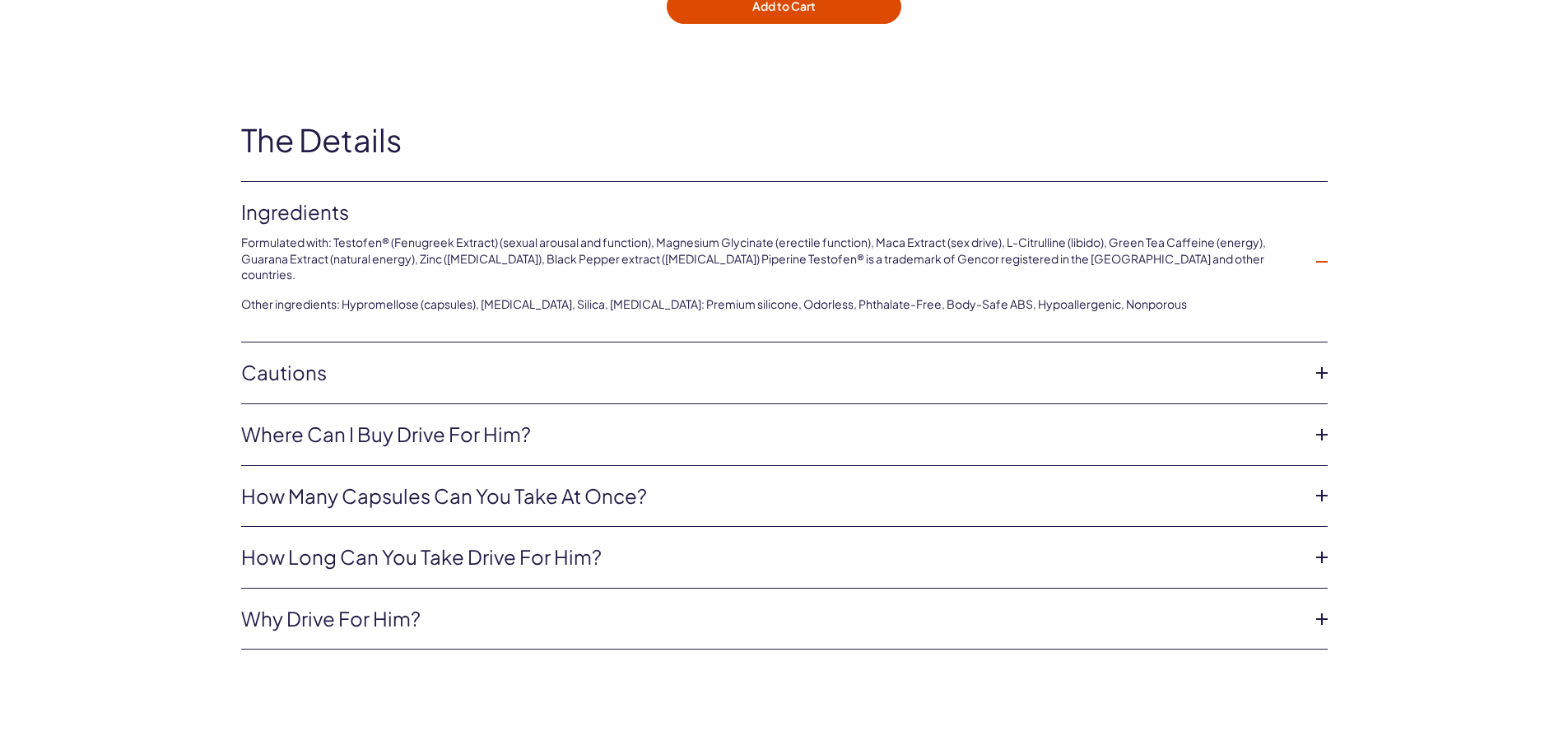
click at [86, 440] on div "The Details Ingredients Formulated with: Testofen® (Fenugreek Extract) (sexual …" at bounding box center [784, 387] width 1568 height 627
click at [137, 421] on div "The Details Ingredients Formulated with: Testofen® (Fenugreek Extract) (sexual …" at bounding box center [784, 387] width 1568 height 627
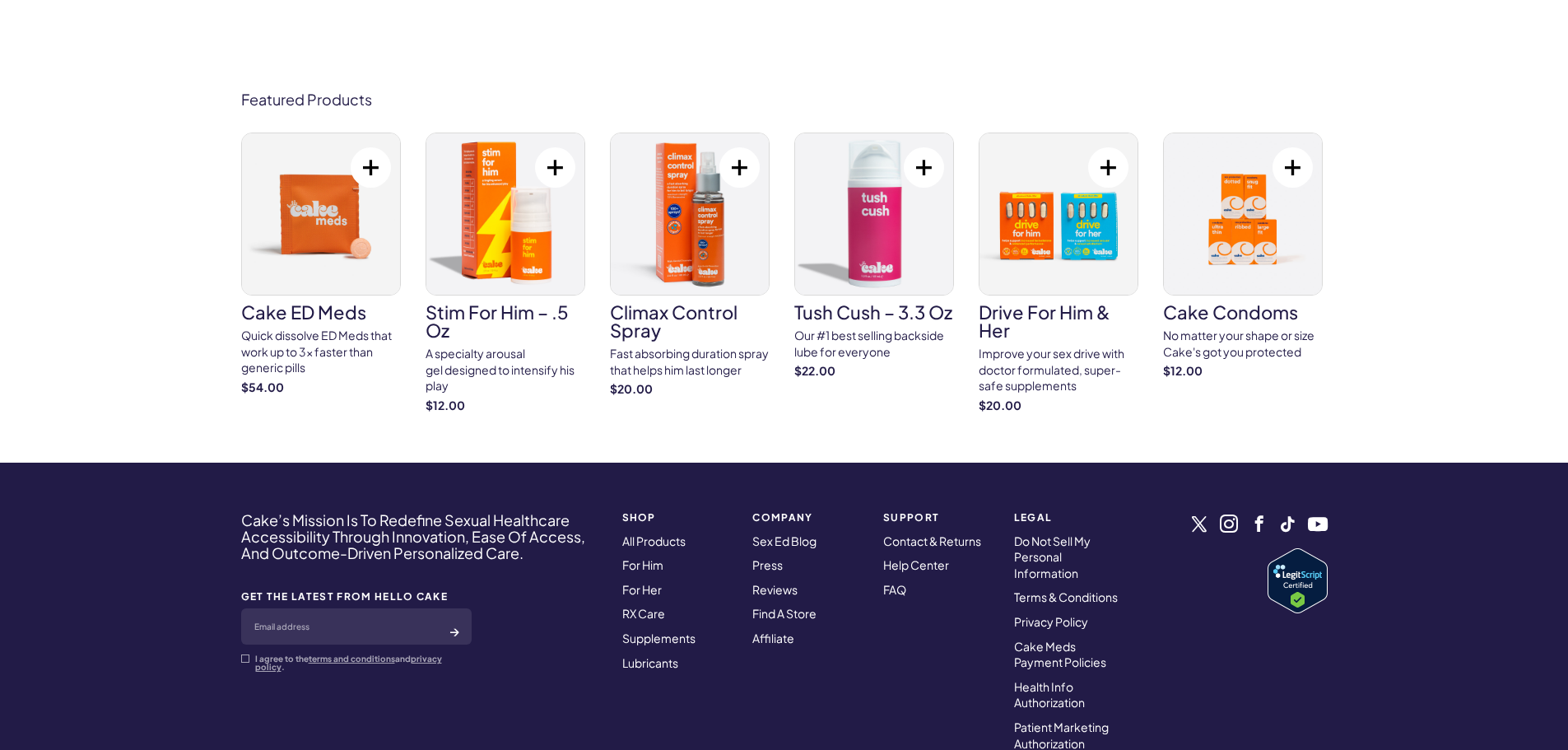
scroll to position [5927, 0]
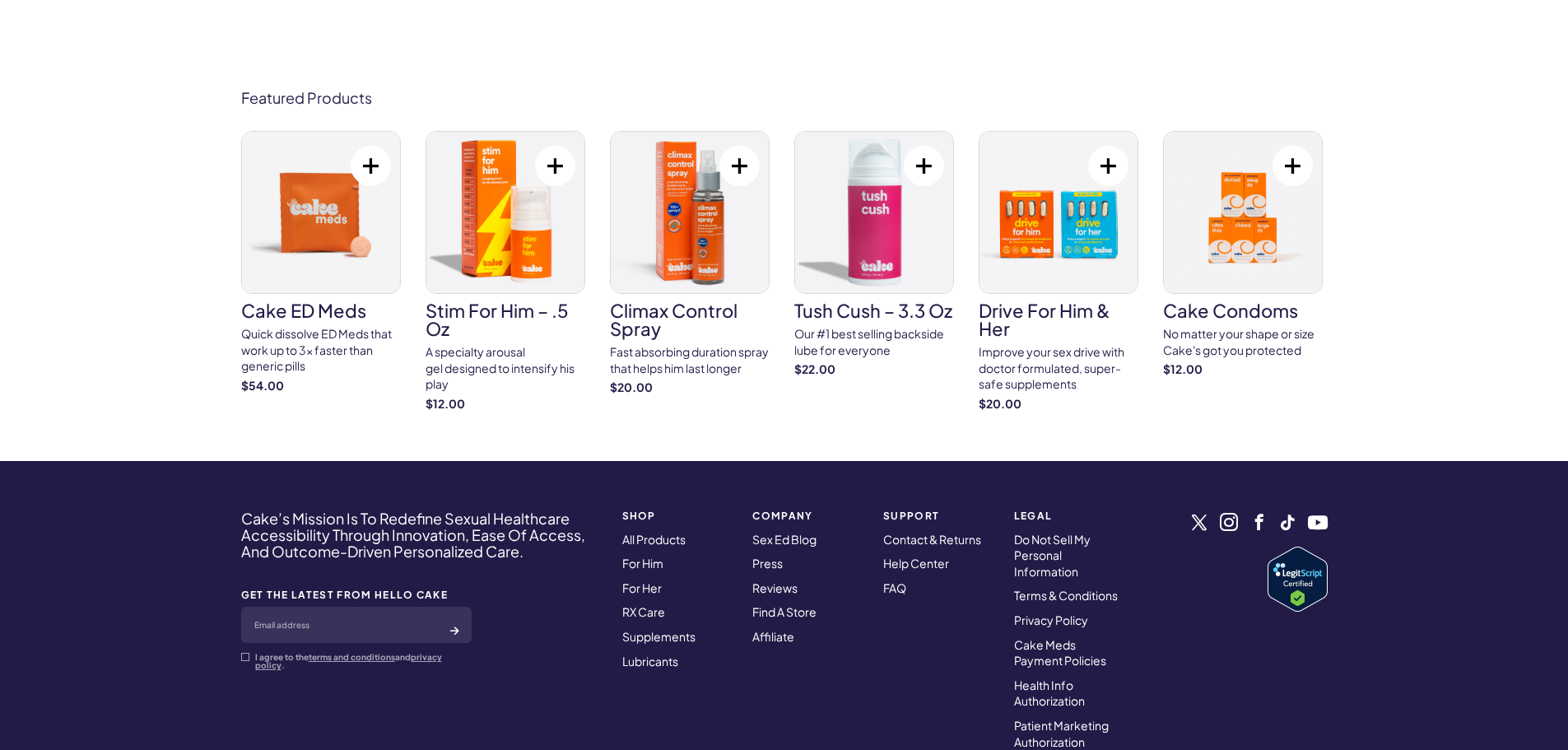
click at [278, 326] on div "Quick dissolve ED Meds that work up to 3x faster than generic pills" at bounding box center [320, 350] width 160 height 48
